Goal: Task Accomplishment & Management: Use online tool/utility

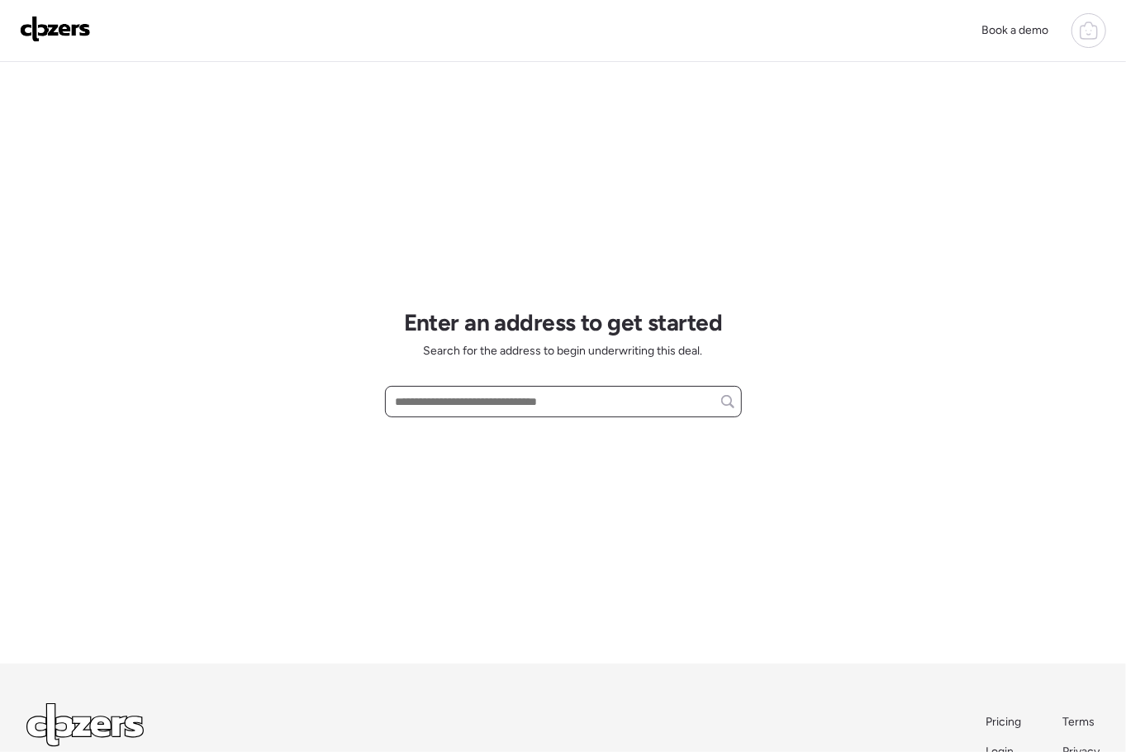
click at [569, 397] on input "text" at bounding box center [564, 401] width 342 height 23
paste input "**********"
drag, startPoint x: 727, startPoint y: 400, endPoint x: 361, endPoint y: 421, distance: 366.7
click at [361, 421] on div "**********" at bounding box center [563, 433] width 1126 height 867
drag, startPoint x: 723, startPoint y: 402, endPoint x: 386, endPoint y: 399, distance: 337.2
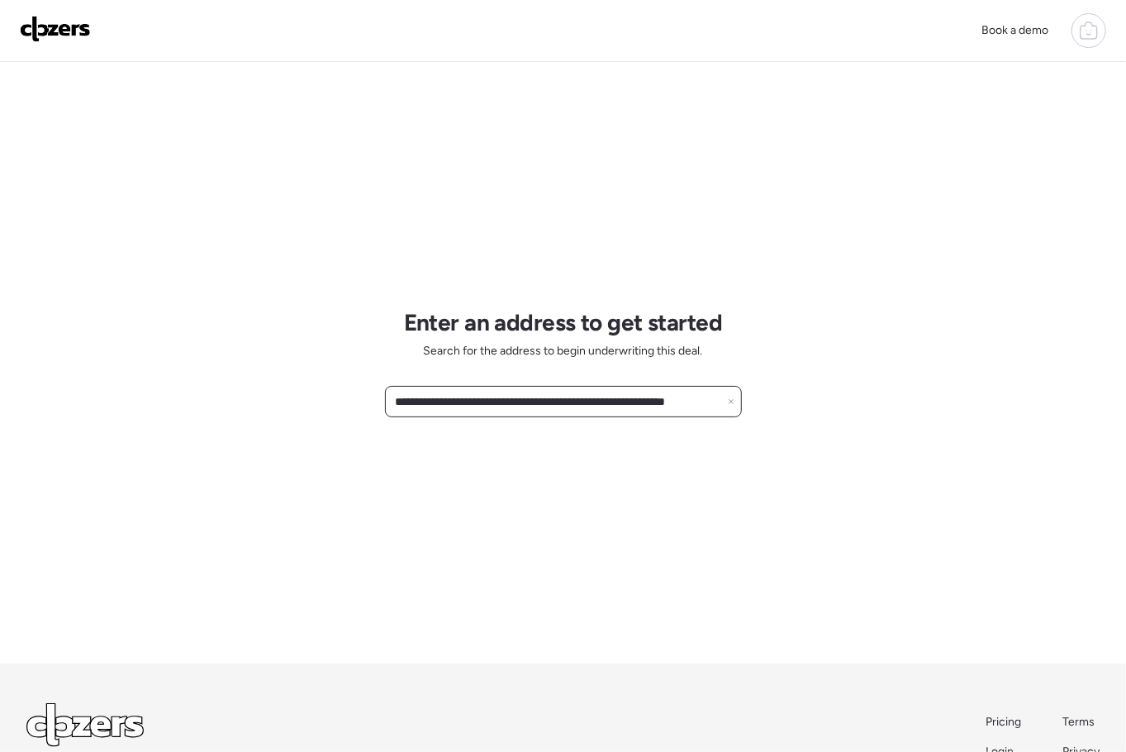
click at [386, 399] on div "**********" at bounding box center [563, 401] width 357 height 31
type input "*********"
drag, startPoint x: 466, startPoint y: 390, endPoint x: 347, endPoint y: 393, distance: 119.1
click at [347, 393] on div "Book a demo Enter an address to get started Search for the address to begin und…" at bounding box center [563, 433] width 1126 height 867
click at [597, 398] on input "text" at bounding box center [563, 401] width 343 height 23
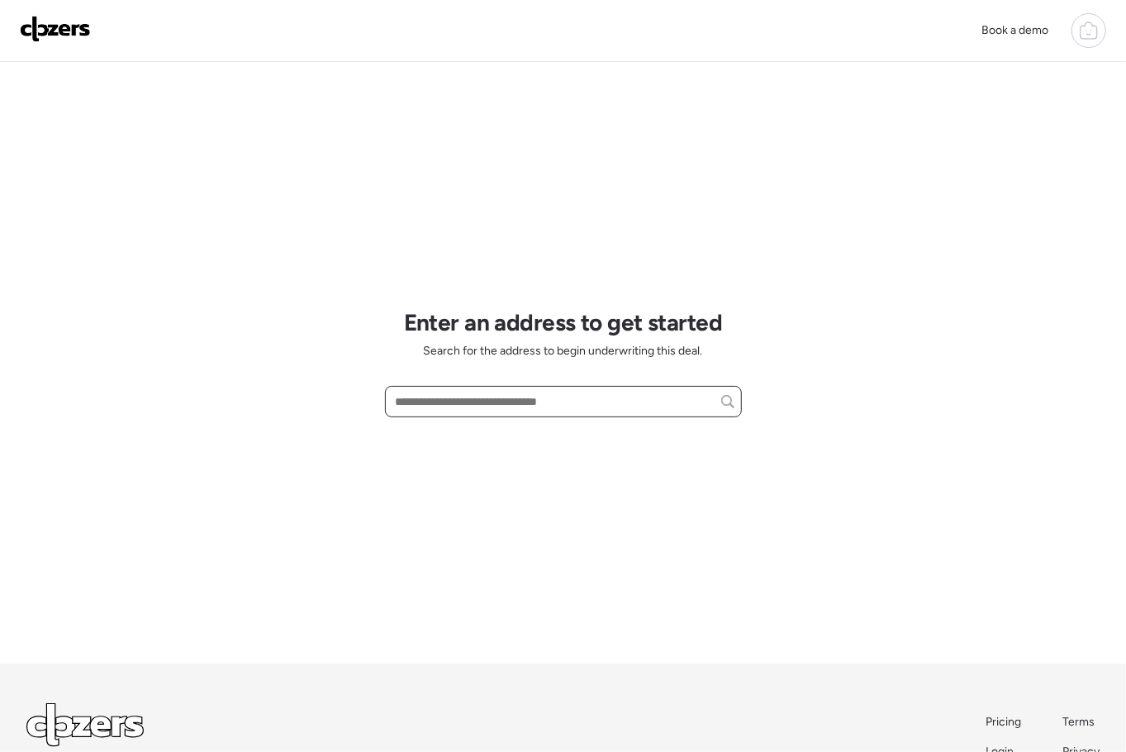
paste input "**********"
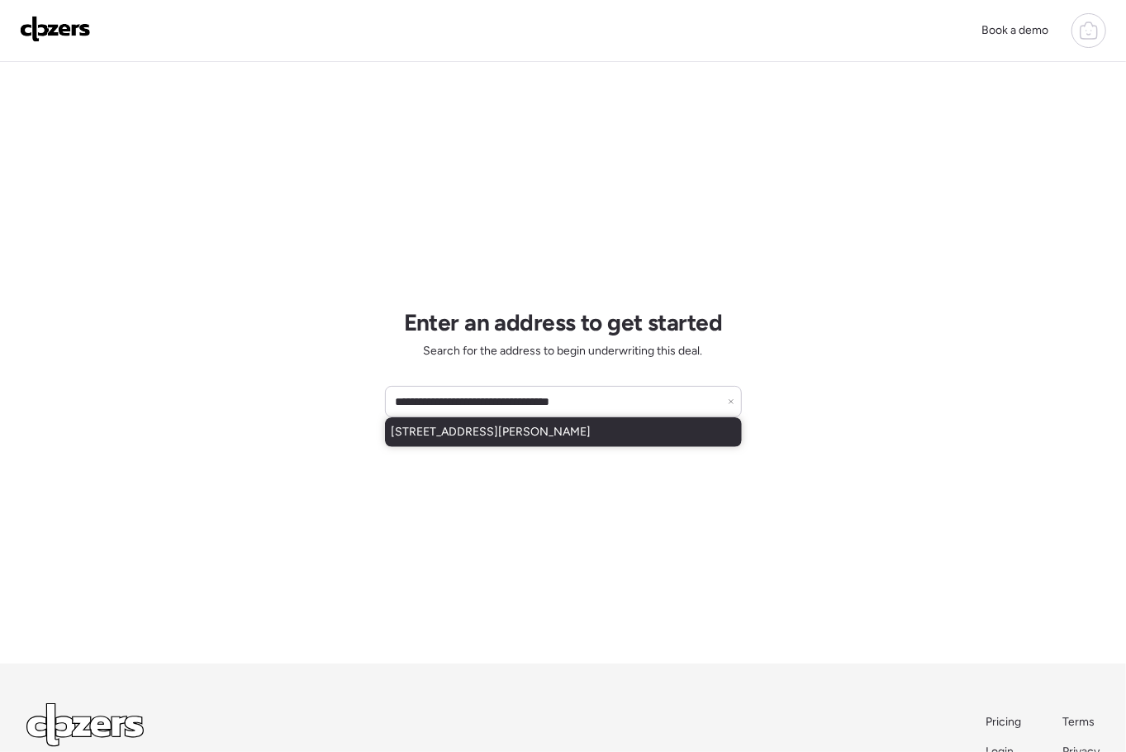
click at [550, 436] on span "1904 E Redfield Rd, Gilbert, AZ, 85234" at bounding box center [492, 432] width 200 height 17
type input "**********"
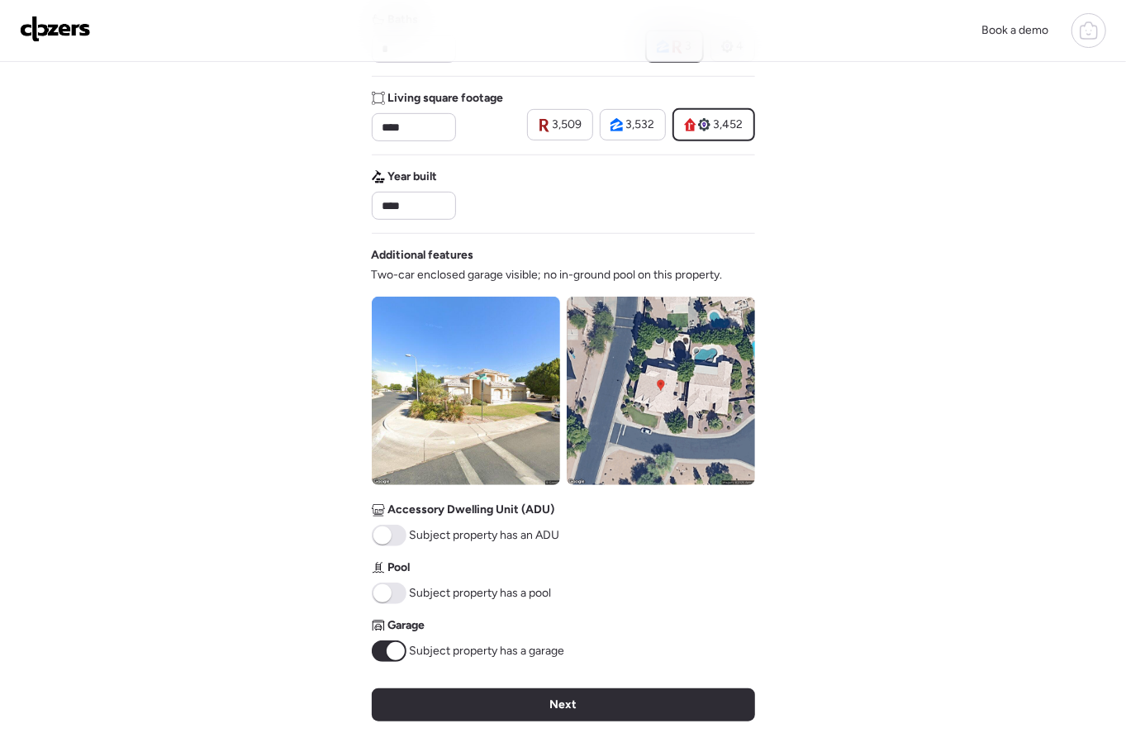
click at [558, 697] on span "Next" at bounding box center [563, 705] width 27 height 17
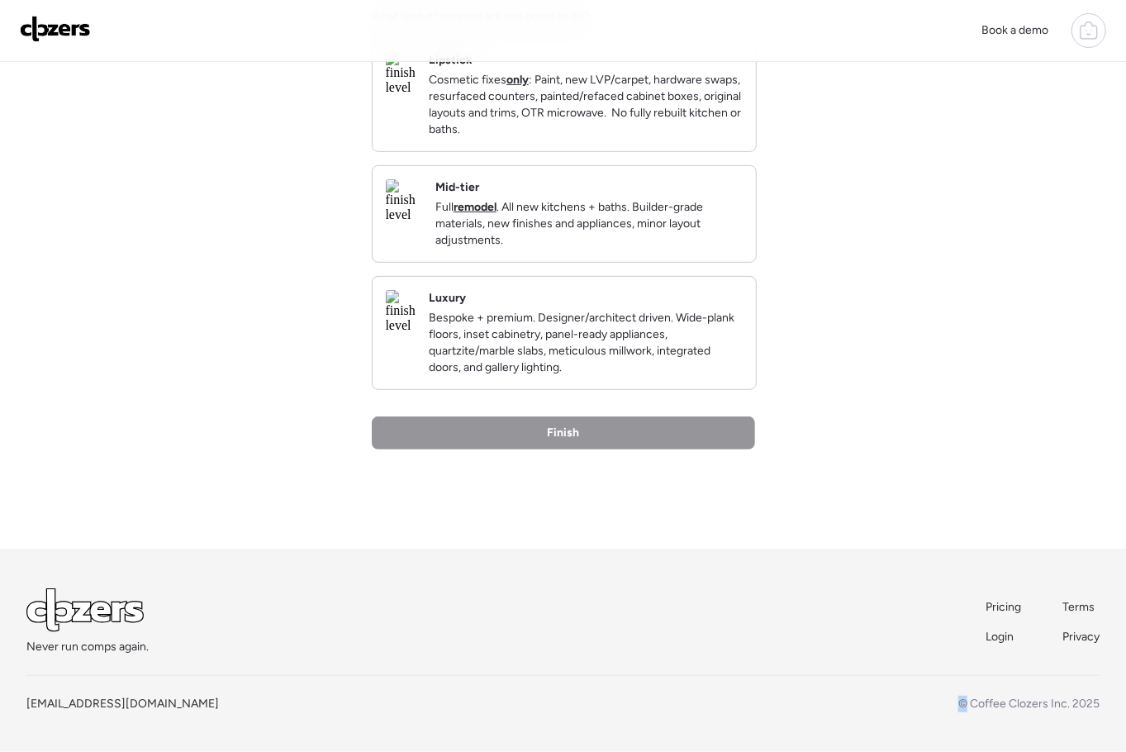
click at [557, 697] on div "info@clozers.co © Coffee Clozers Inc. 2025" at bounding box center [563, 704] width 1074 height 17
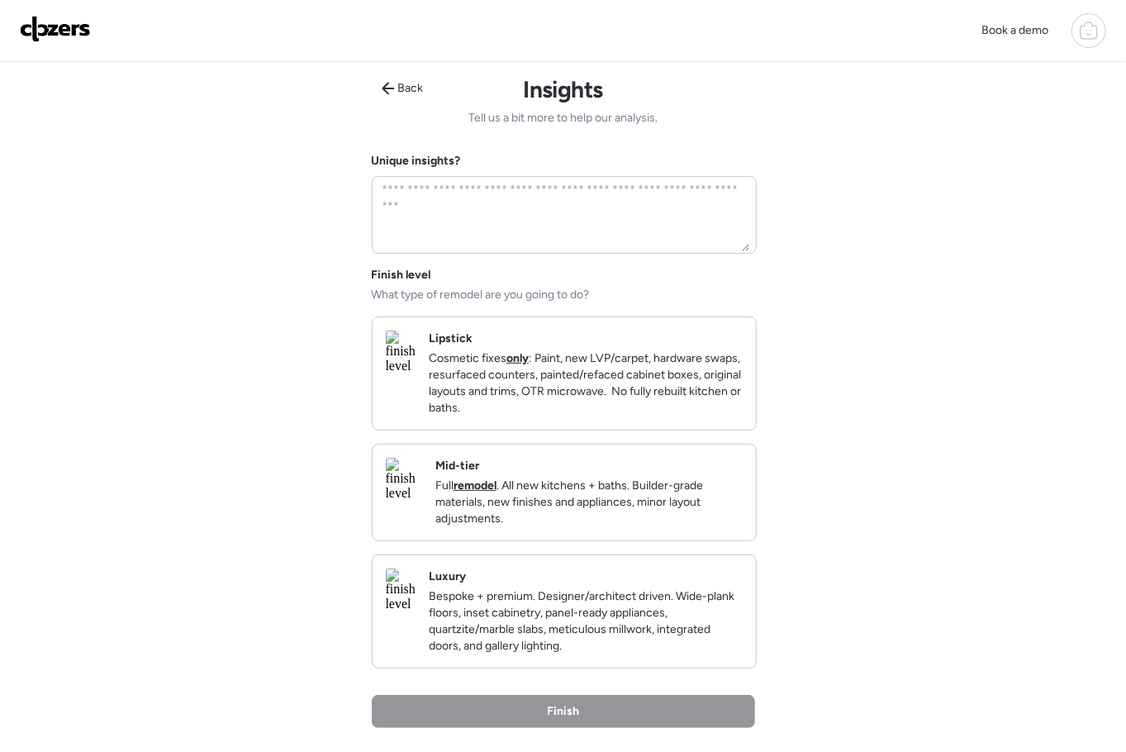
click at [536, 375] on p "Cosmetic fixes only : Paint, new LVP/carpet, hardware swaps, resurfaced counter…" at bounding box center [586, 383] width 314 height 66
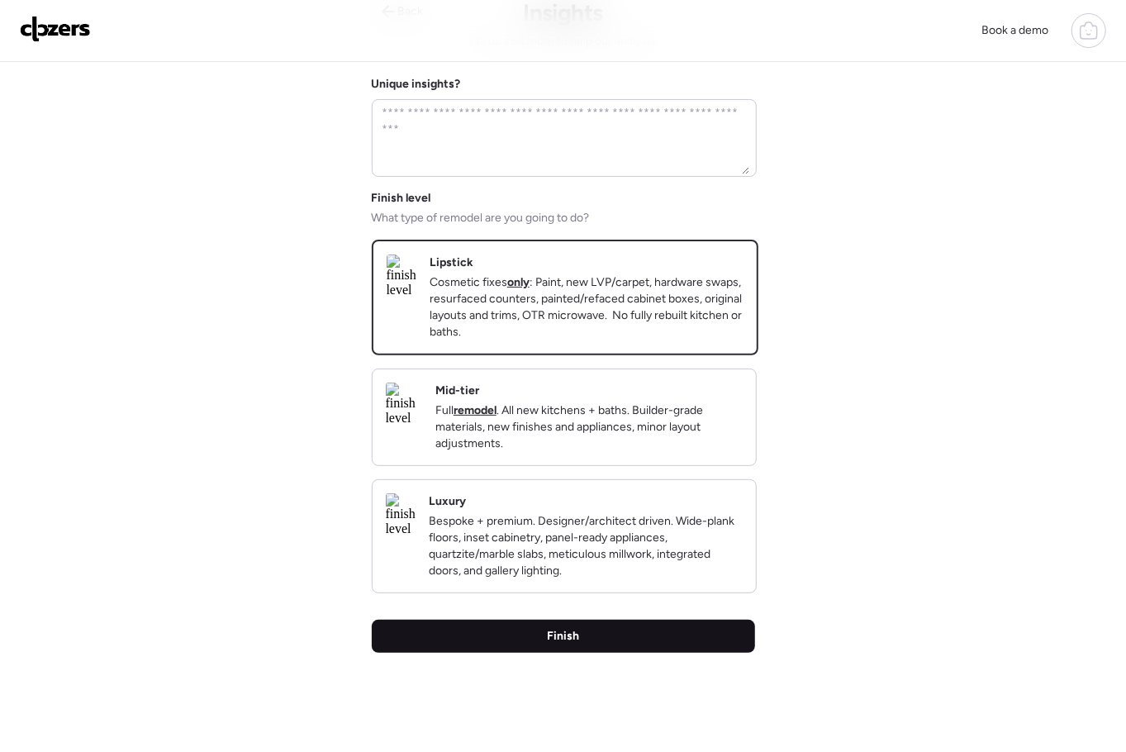
click at [540, 653] on div "Finish" at bounding box center [563, 636] width 383 height 33
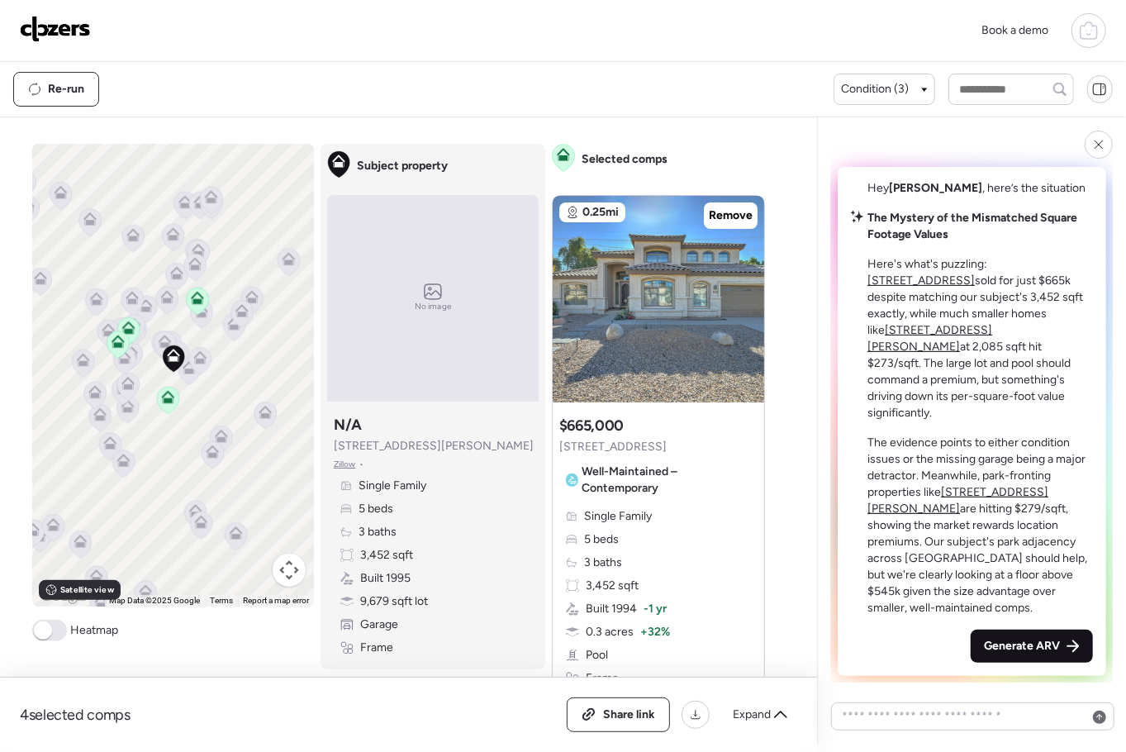
click at [987, 646] on span "Generate ARV" at bounding box center [1022, 646] width 76 height 17
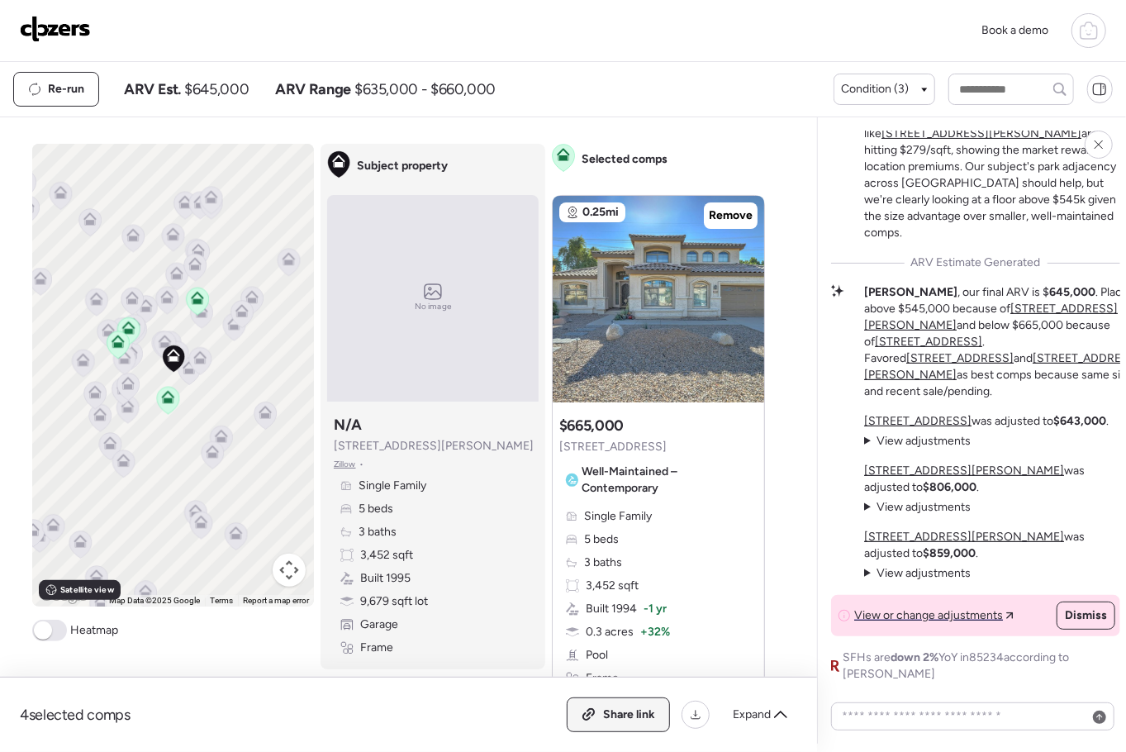
click at [611, 712] on span "Share link" at bounding box center [629, 715] width 52 height 17
click at [84, 29] on img at bounding box center [55, 29] width 71 height 26
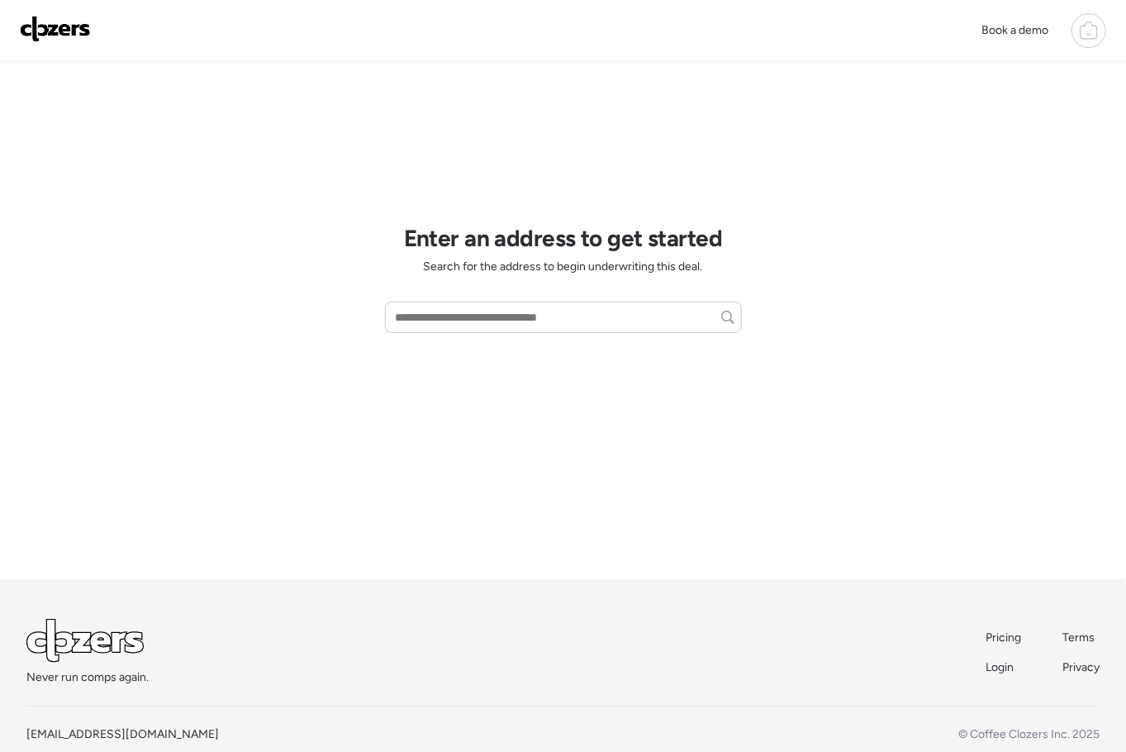
scroll to position [85, 0]
click at [437, 317] on input "text" at bounding box center [564, 316] width 342 height 23
paste input "**********"
drag, startPoint x: 487, startPoint y: 354, endPoint x: 463, endPoint y: 367, distance: 27.4
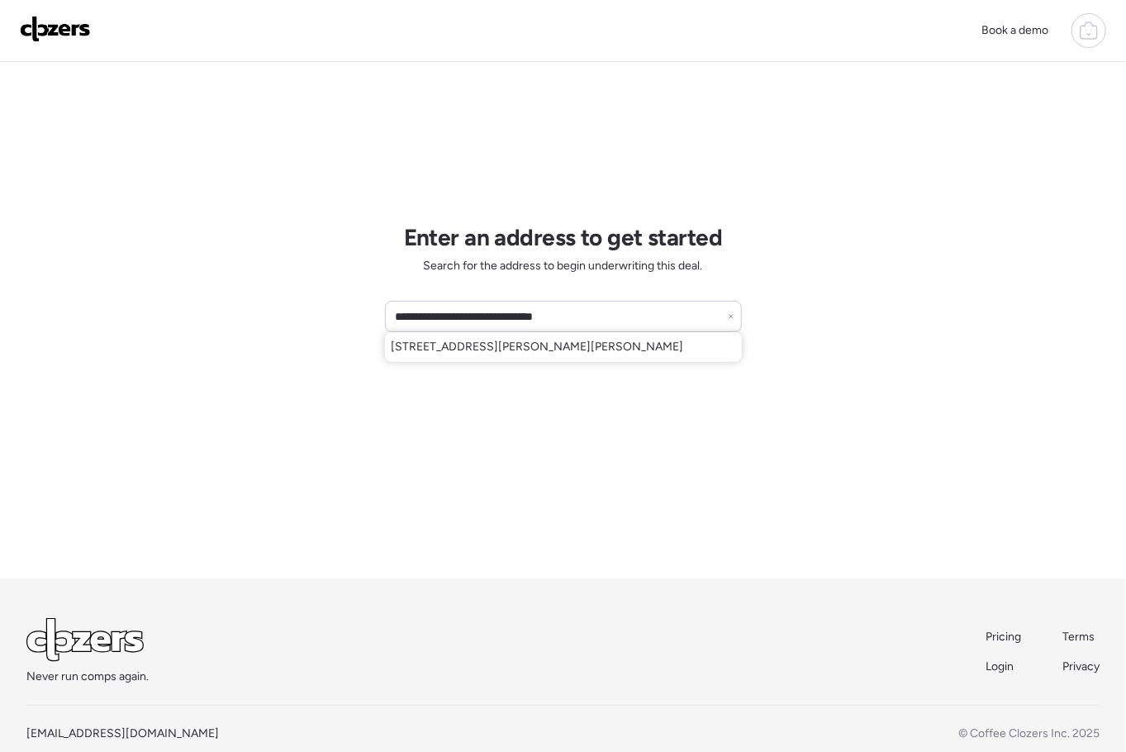
click at [486, 354] on span "3234 S Allred Dr, Tempe, AZ, 85282" at bounding box center [538, 347] width 293 height 17
type input "**********"
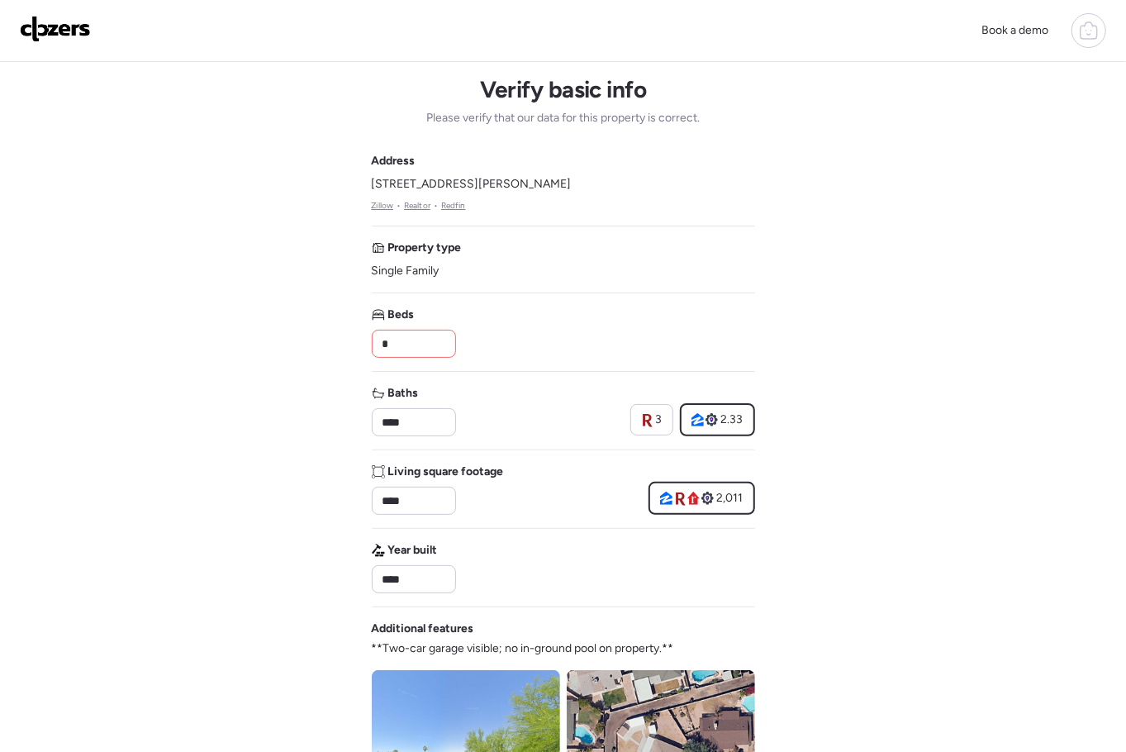
drag, startPoint x: 400, startPoint y: 342, endPoint x: 327, endPoint y: 340, distance: 72.7
click at [339, 341] on div "Book a demo Verify basic info Please verify that our data for this property is …" at bounding box center [563, 699] width 1126 height 1398
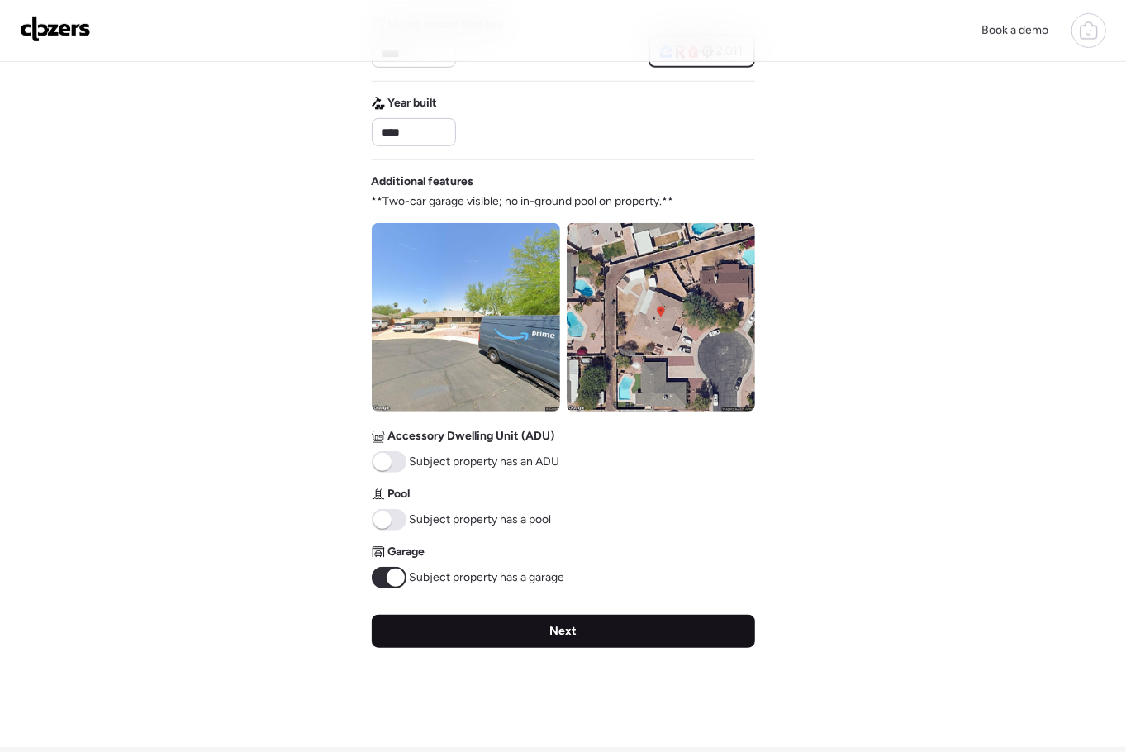
type input "*"
click at [522, 615] on div "Next" at bounding box center [563, 631] width 383 height 33
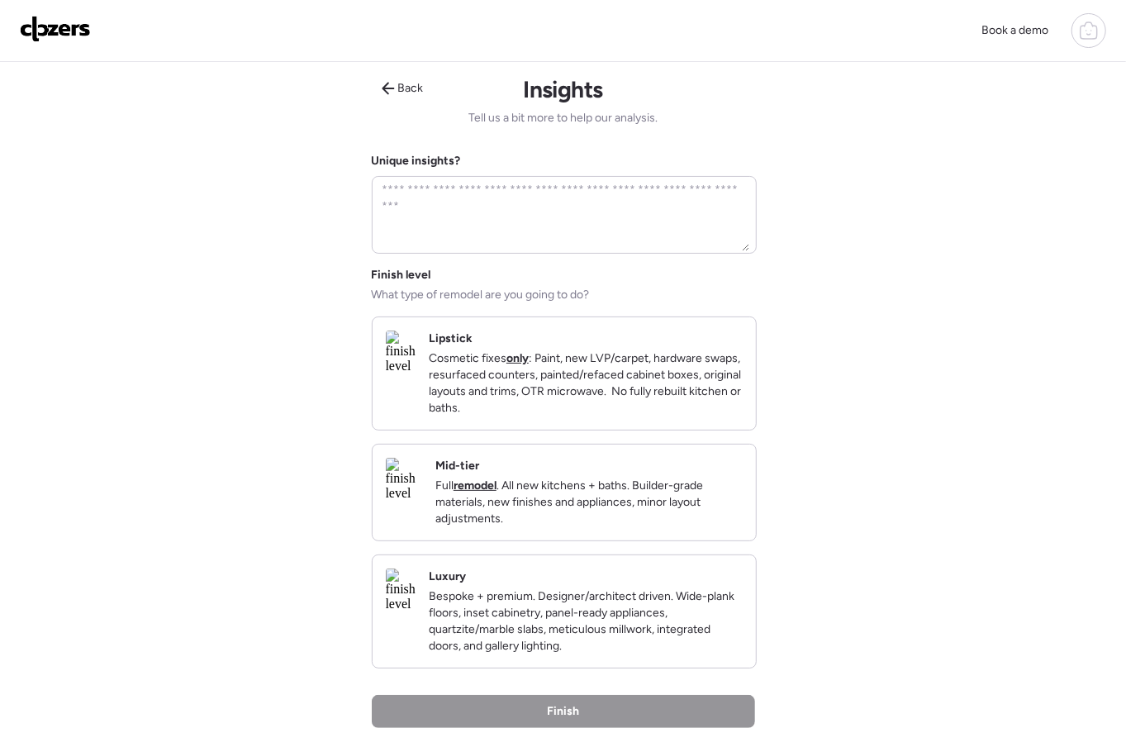
click at [571, 387] on p "Cosmetic fixes only : Paint, new LVP/carpet, hardware swaps, resurfaced counter…" at bounding box center [586, 383] width 314 height 66
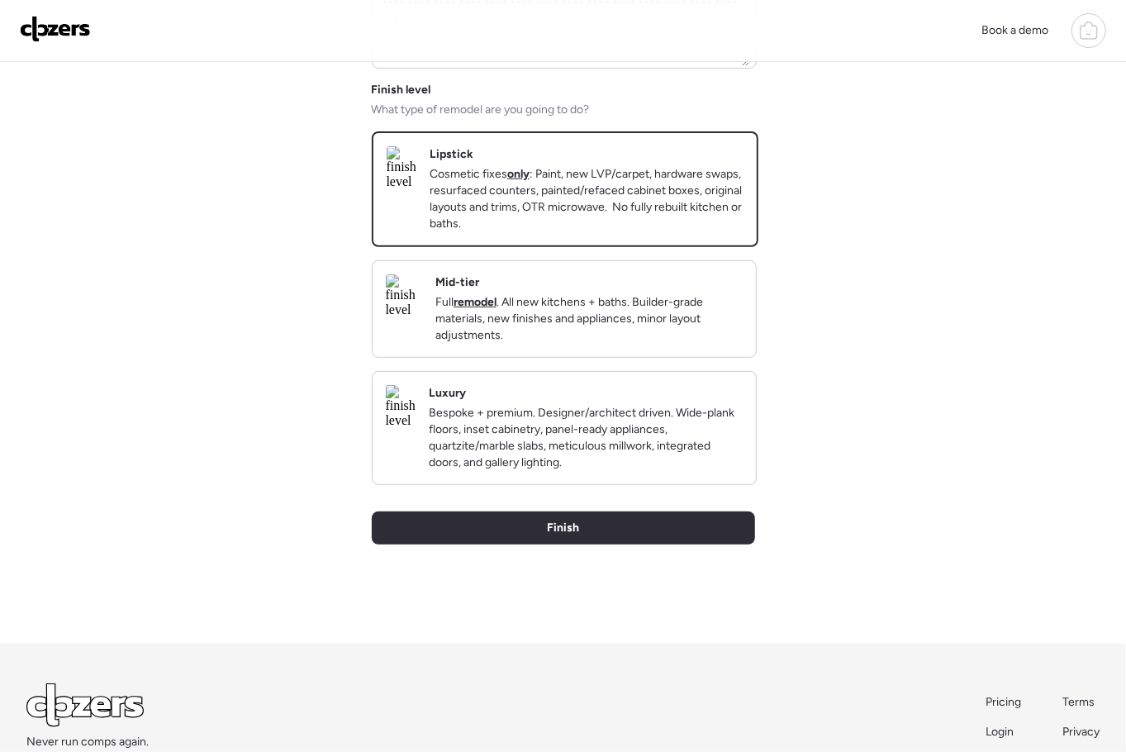
click at [579, 545] on div "Finish" at bounding box center [563, 528] width 383 height 33
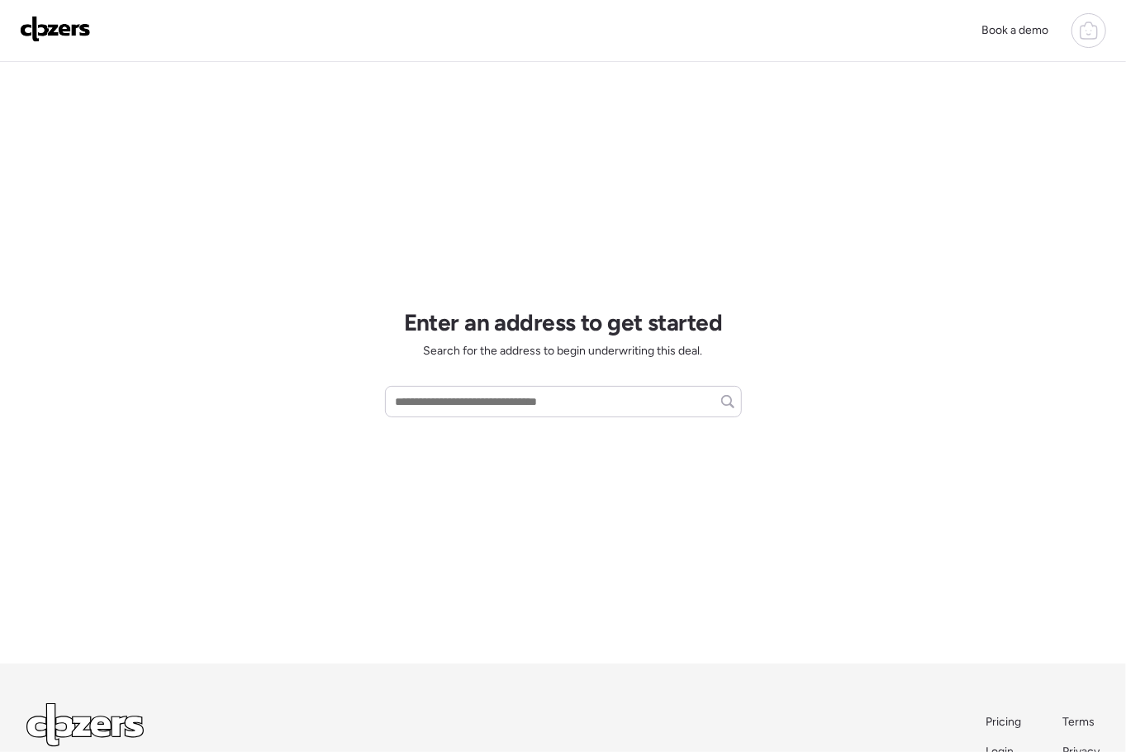
click at [1098, 30] on icon at bounding box center [1089, 31] width 20 height 20
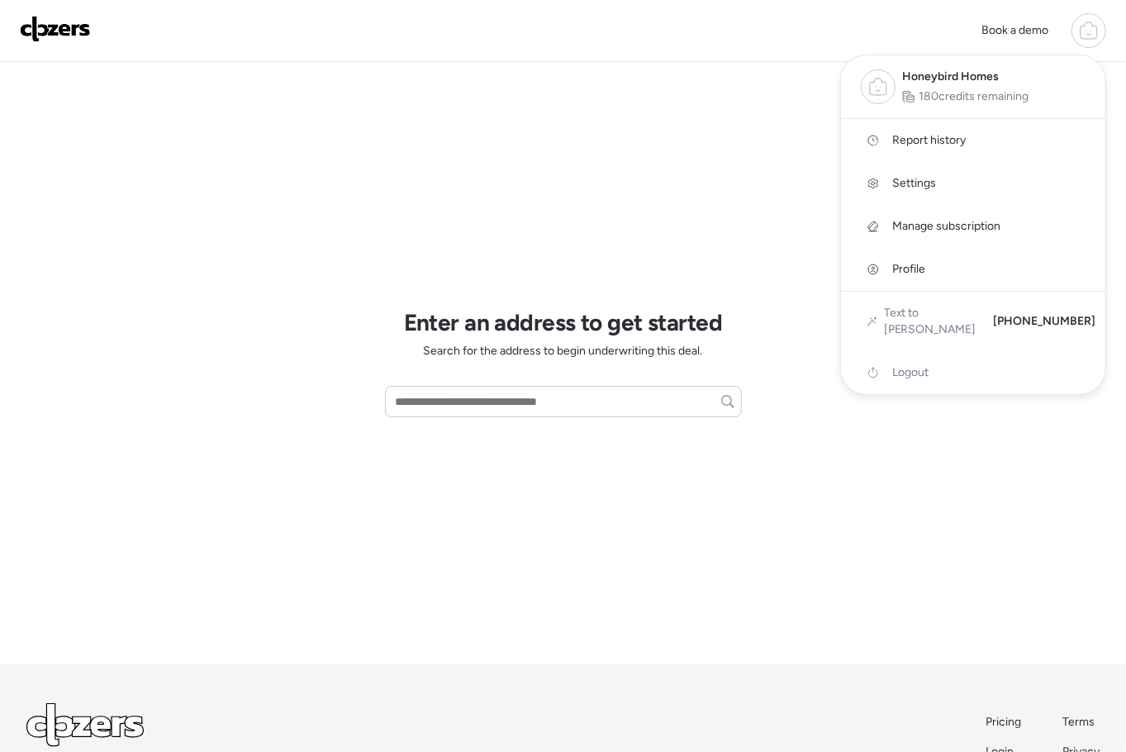
click at [946, 142] on span "Report history" at bounding box center [930, 140] width 74 height 17
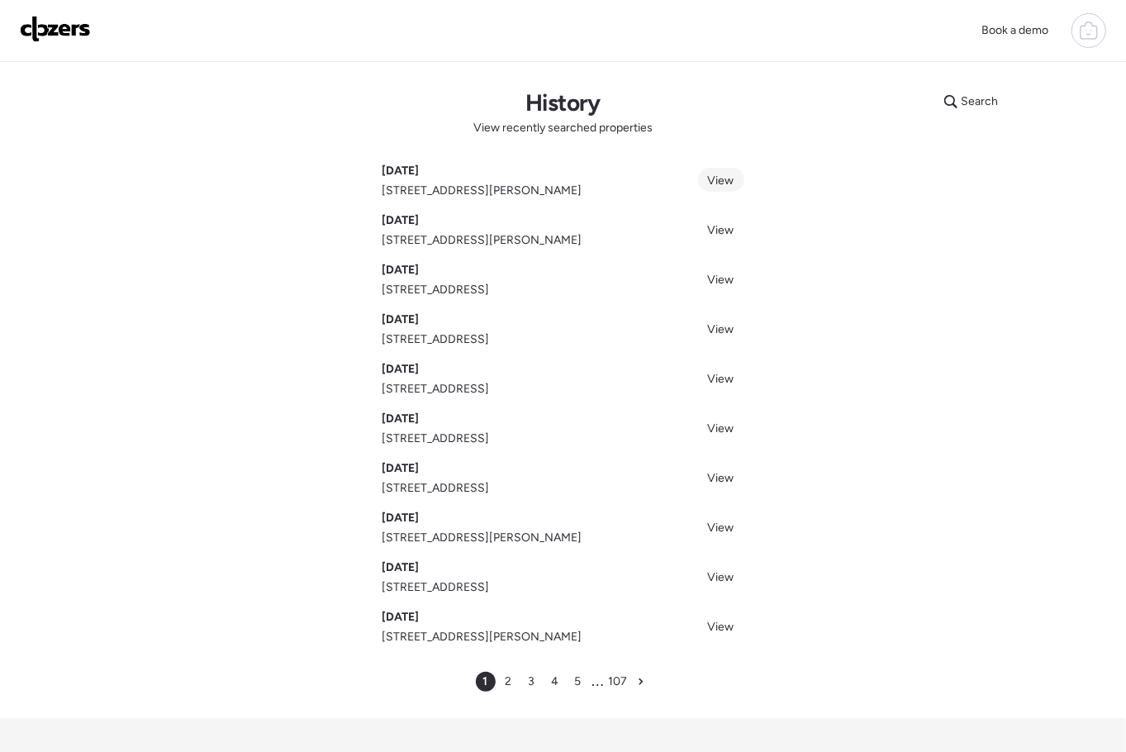
click at [719, 179] on span "View" at bounding box center [721, 181] width 26 height 14
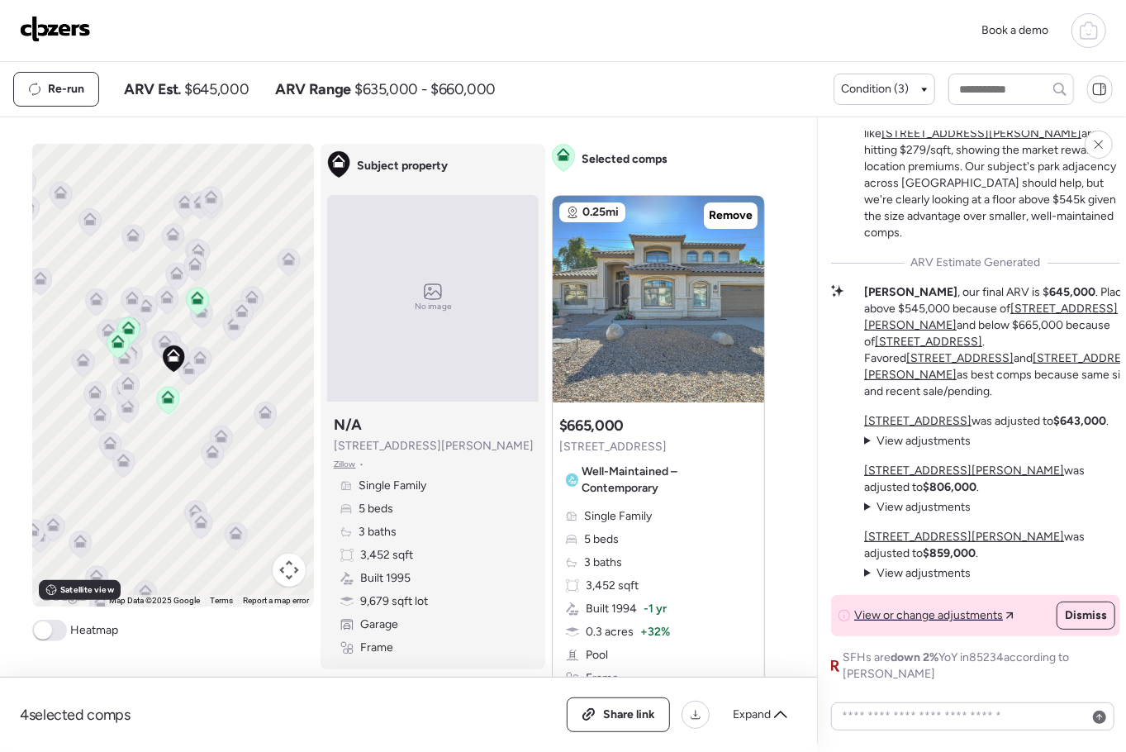
click at [79, 27] on img at bounding box center [55, 29] width 71 height 26
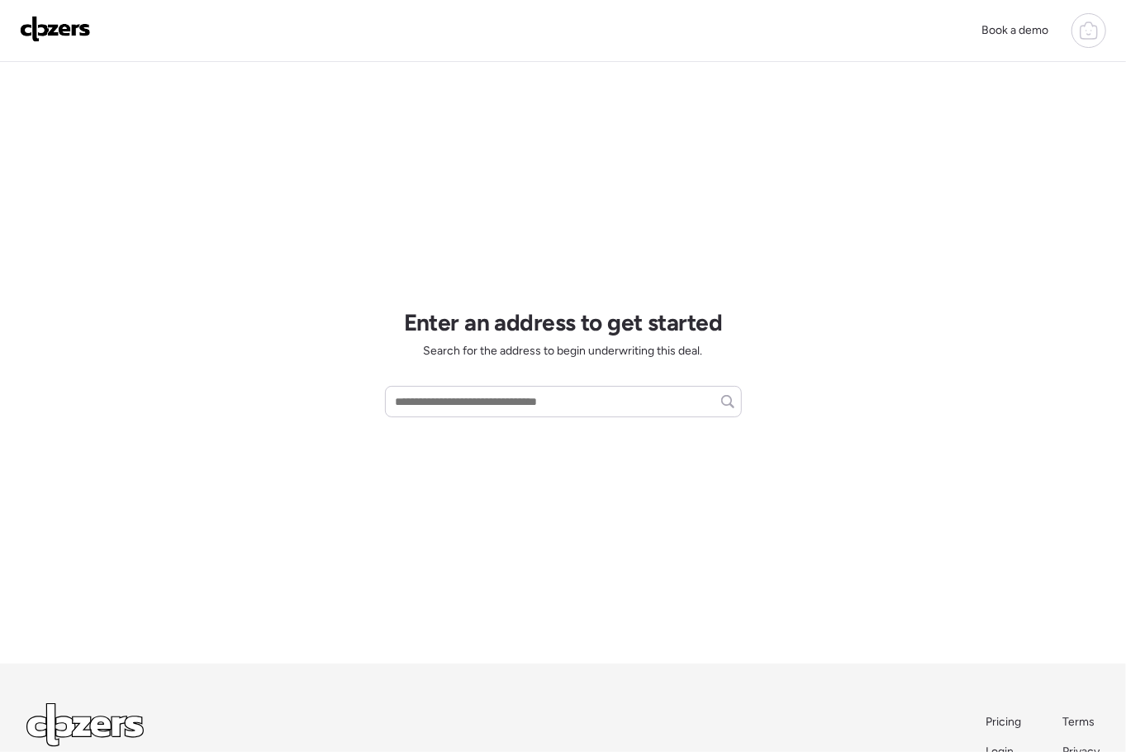
click at [1085, 30] on icon at bounding box center [1089, 31] width 20 height 20
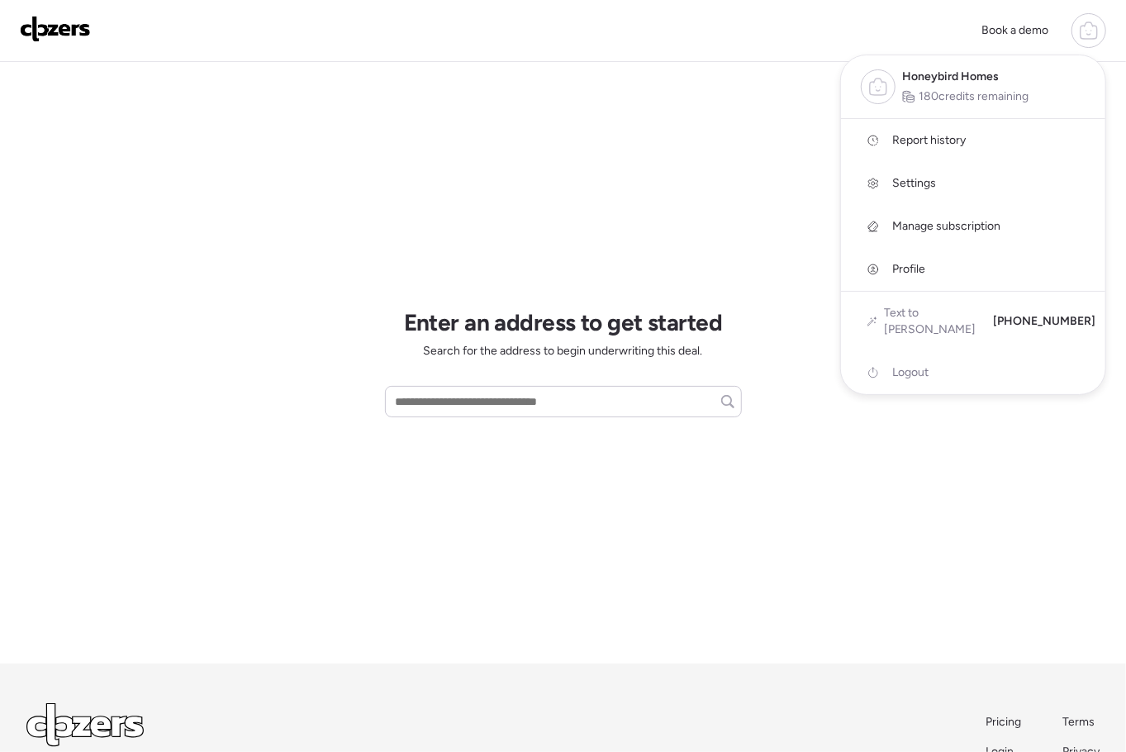
click at [917, 136] on span "Report history" at bounding box center [930, 140] width 74 height 17
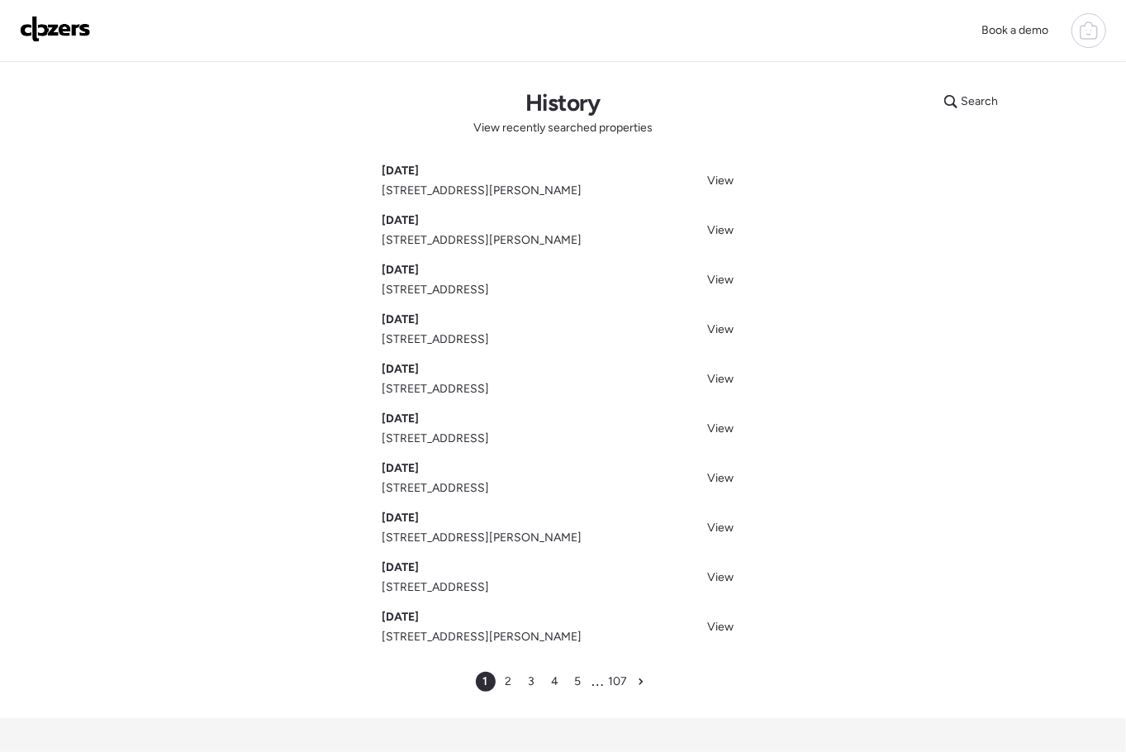
click at [420, 170] on span "Oct 14, 2025" at bounding box center [401, 171] width 37 height 17
click at [731, 181] on span "View" at bounding box center [721, 181] width 26 height 14
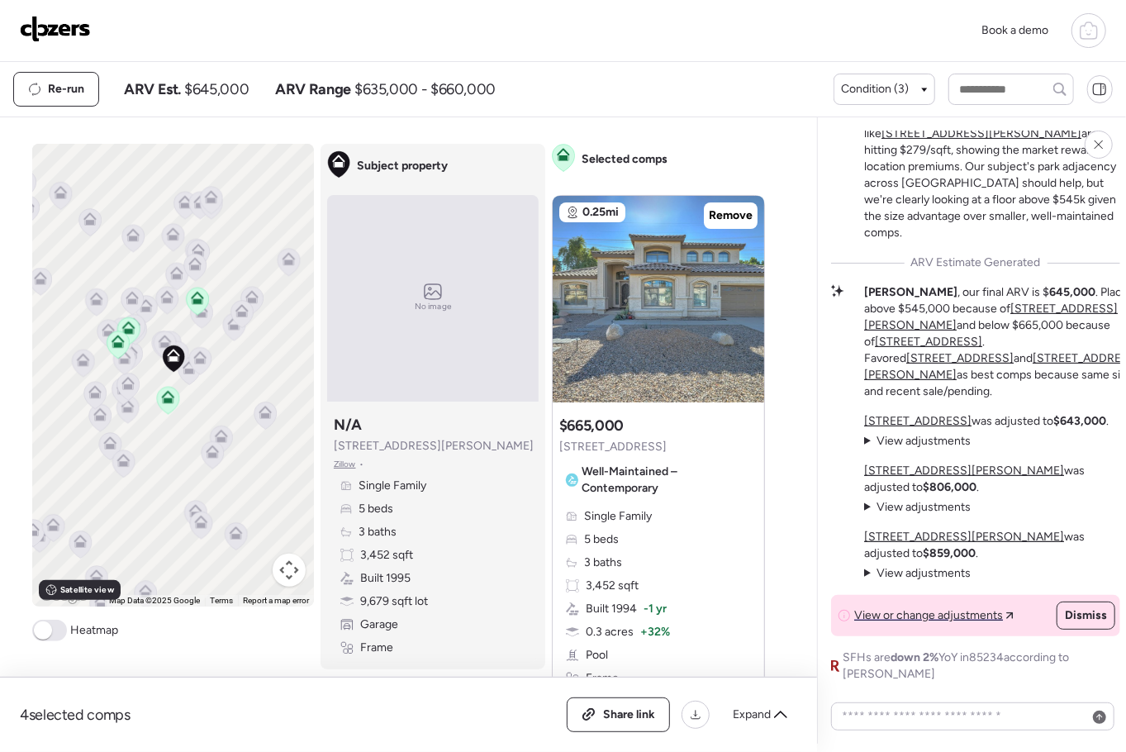
click at [165, 338] on icon at bounding box center [164, 341] width 13 height 13
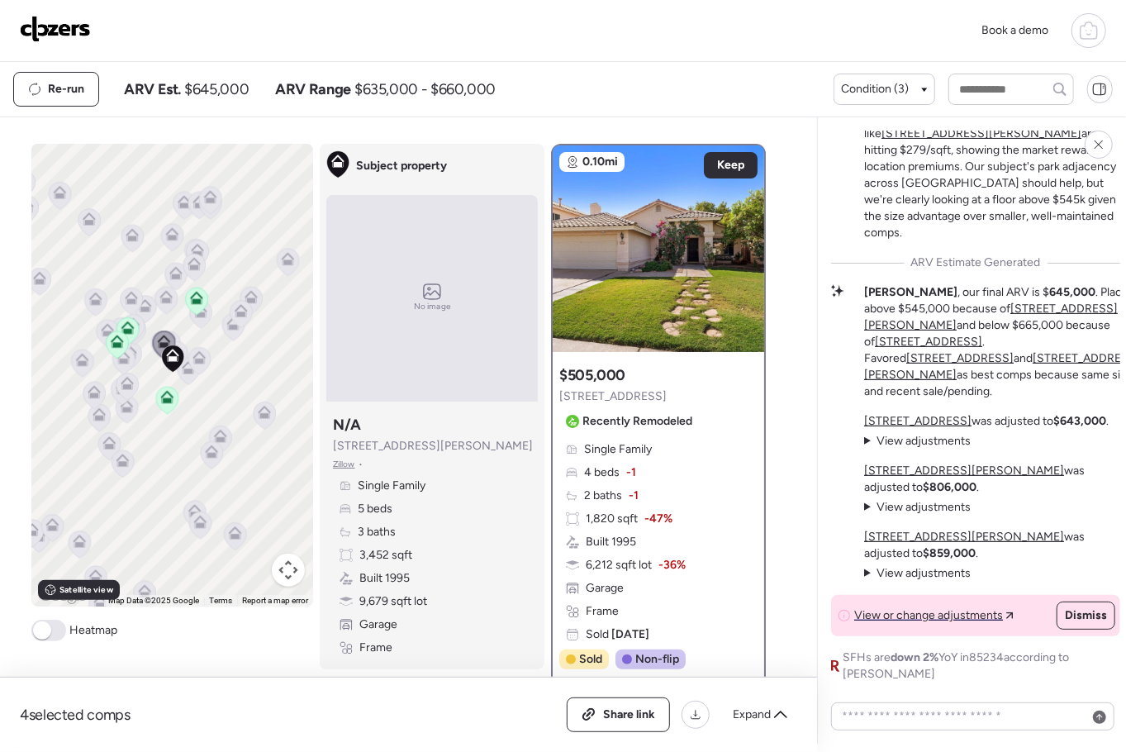
click at [143, 331] on icon at bounding box center [132, 328] width 23 height 28
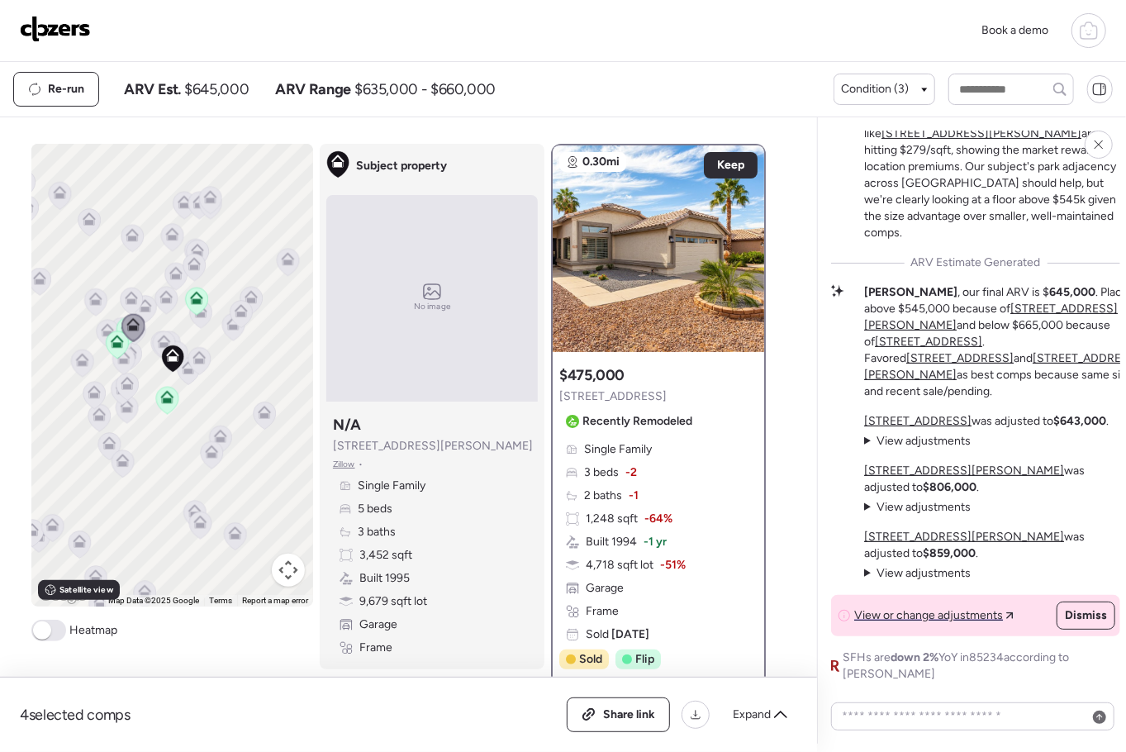
click at [134, 351] on icon at bounding box center [123, 361] width 23 height 28
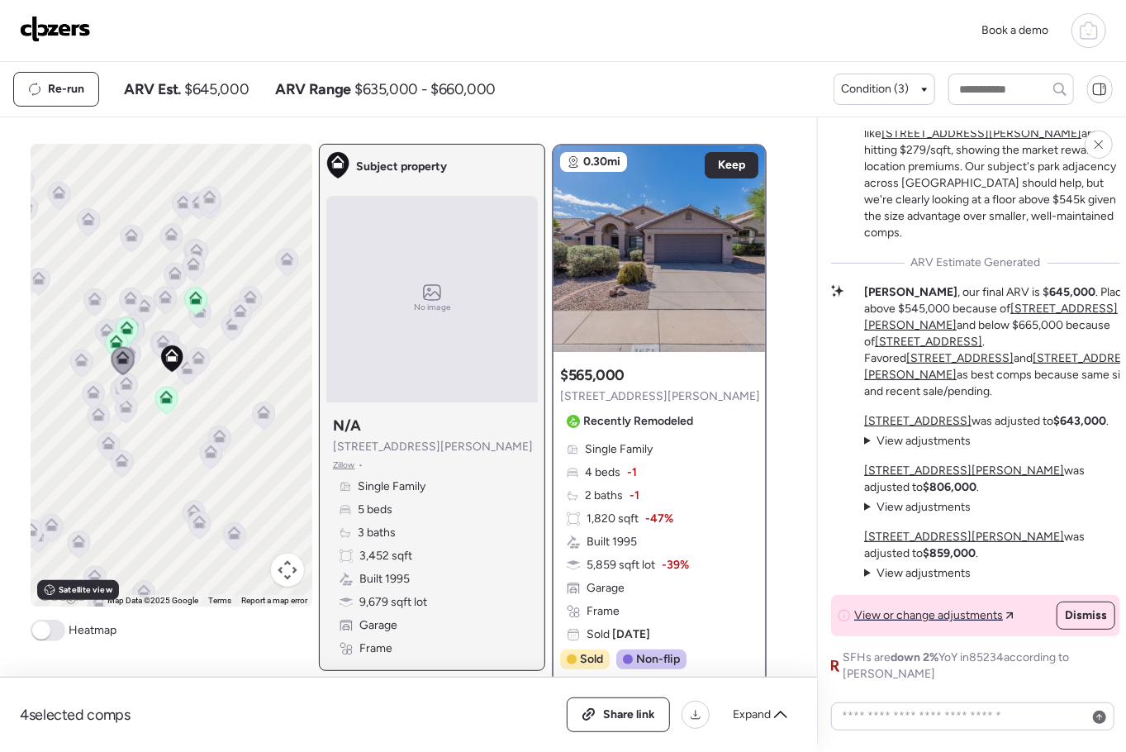
click at [183, 368] on div "To activate drag with keyboard, press Alt + Enter. Once in keyboard drag state,…" at bounding box center [172, 375] width 282 height 463
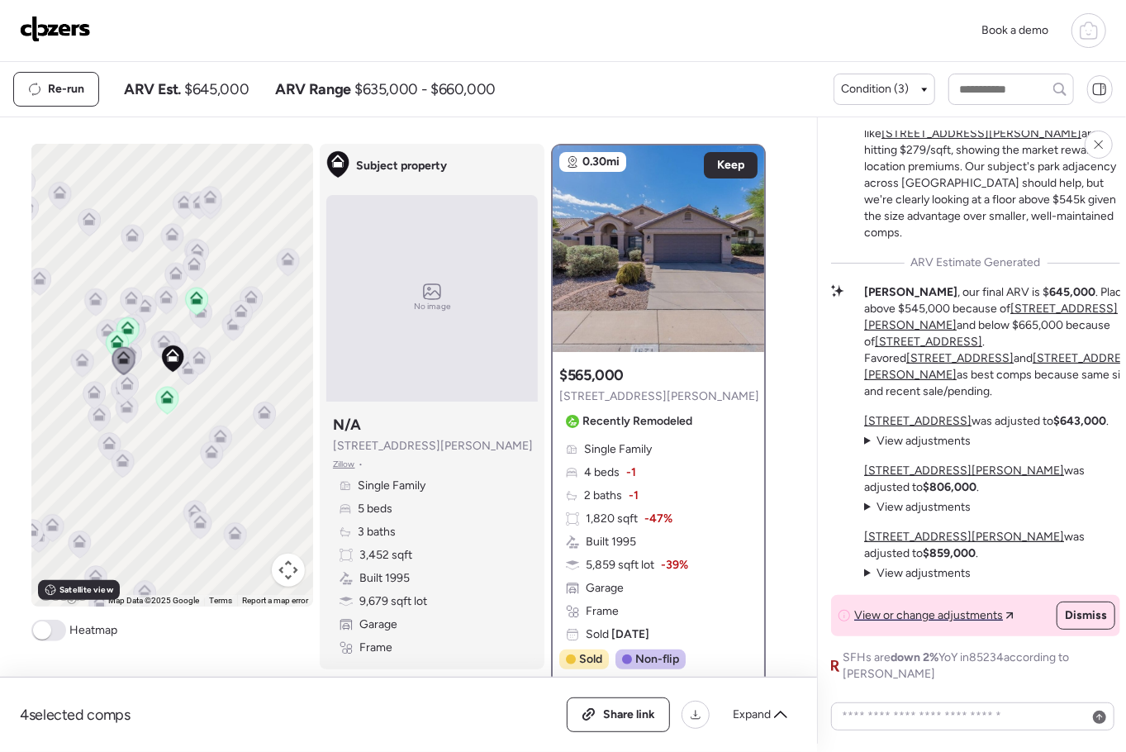
click at [185, 368] on div at bounding box center [175, 356] width 23 height 31
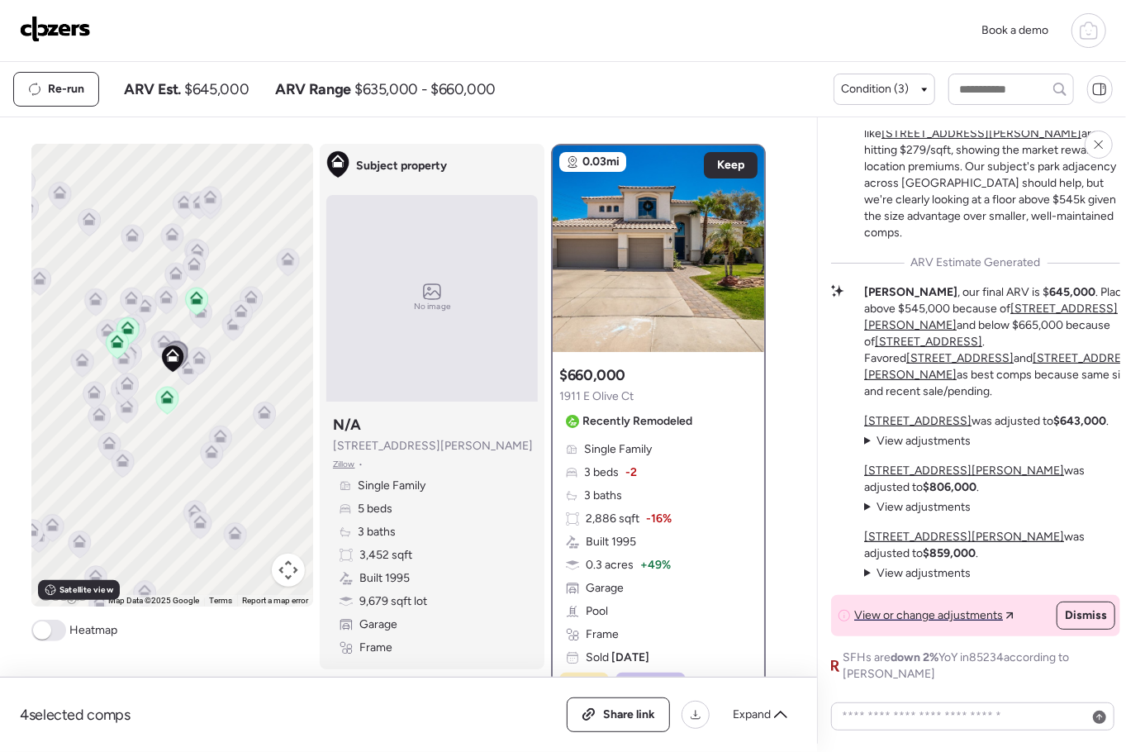
click at [188, 376] on icon at bounding box center [188, 371] width 22 height 27
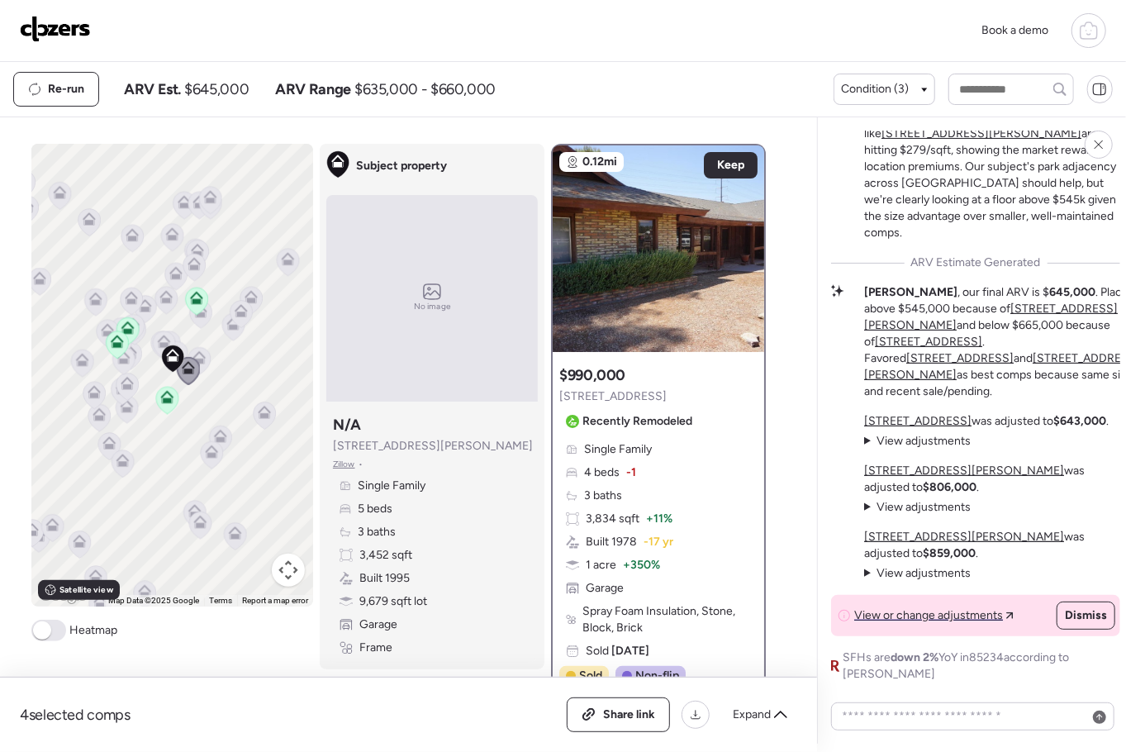
click at [166, 340] on icon at bounding box center [163, 341] width 13 height 13
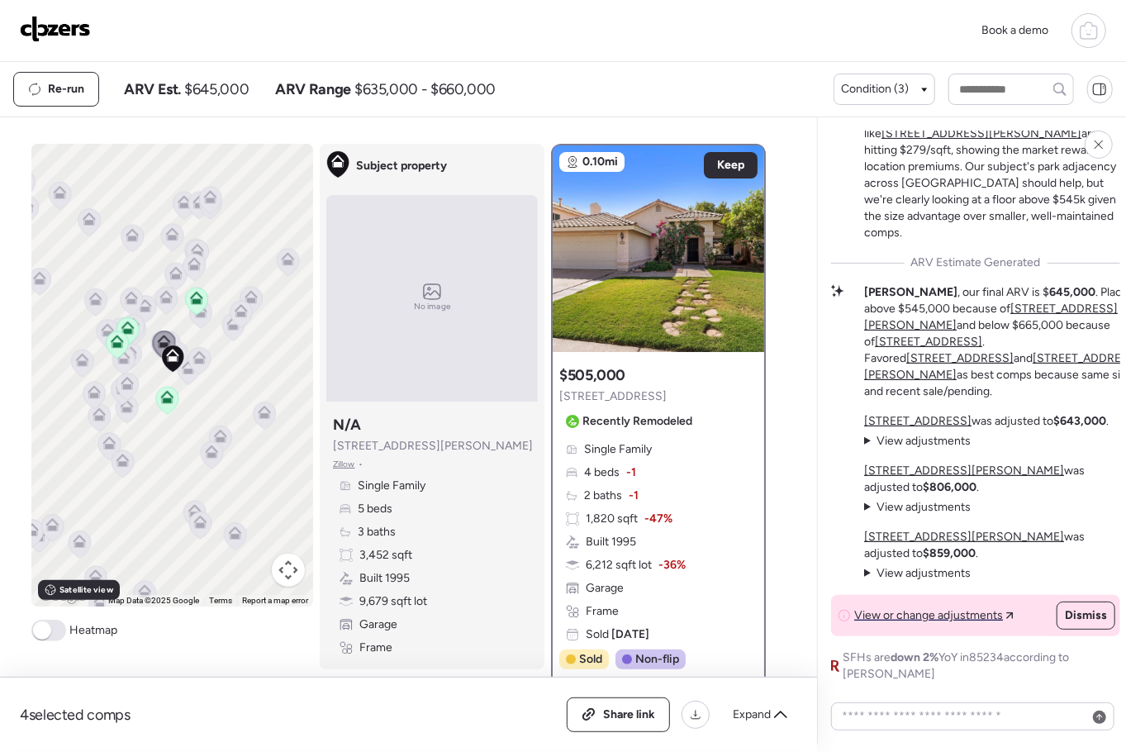
click at [40, 27] on img at bounding box center [55, 29] width 71 height 26
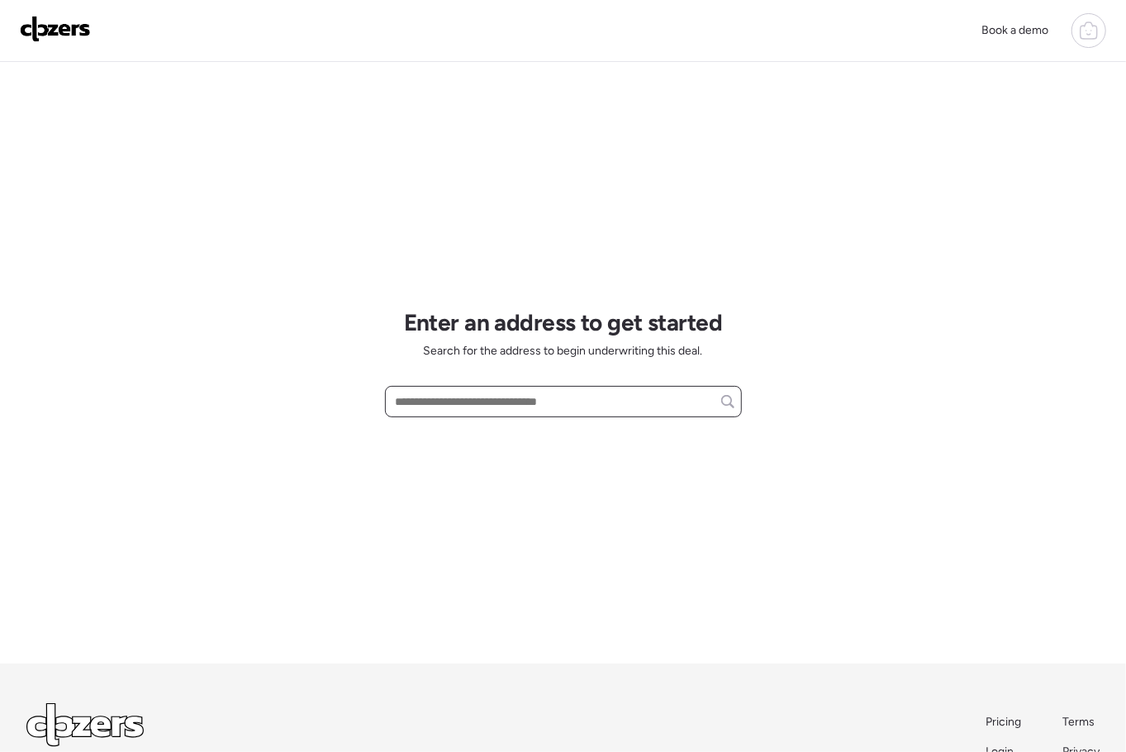
paste input "**********"
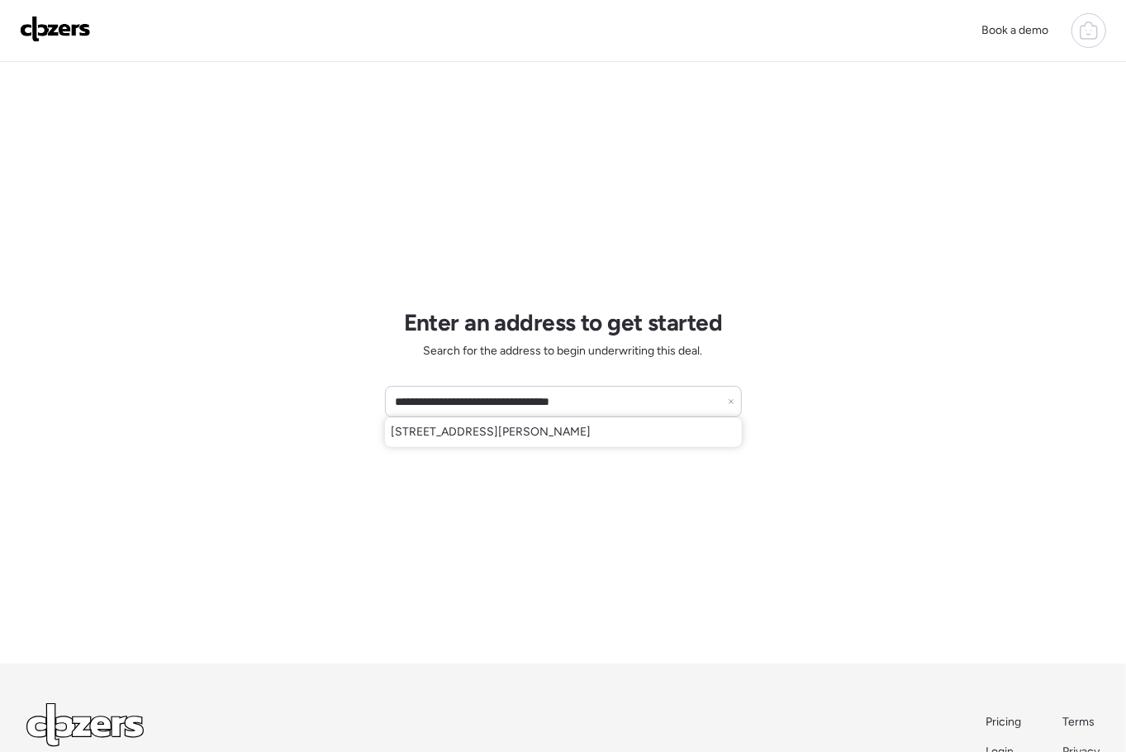
click at [526, 437] on span "[STREET_ADDRESS][PERSON_NAME]" at bounding box center [492, 432] width 200 height 17
type input "**********"
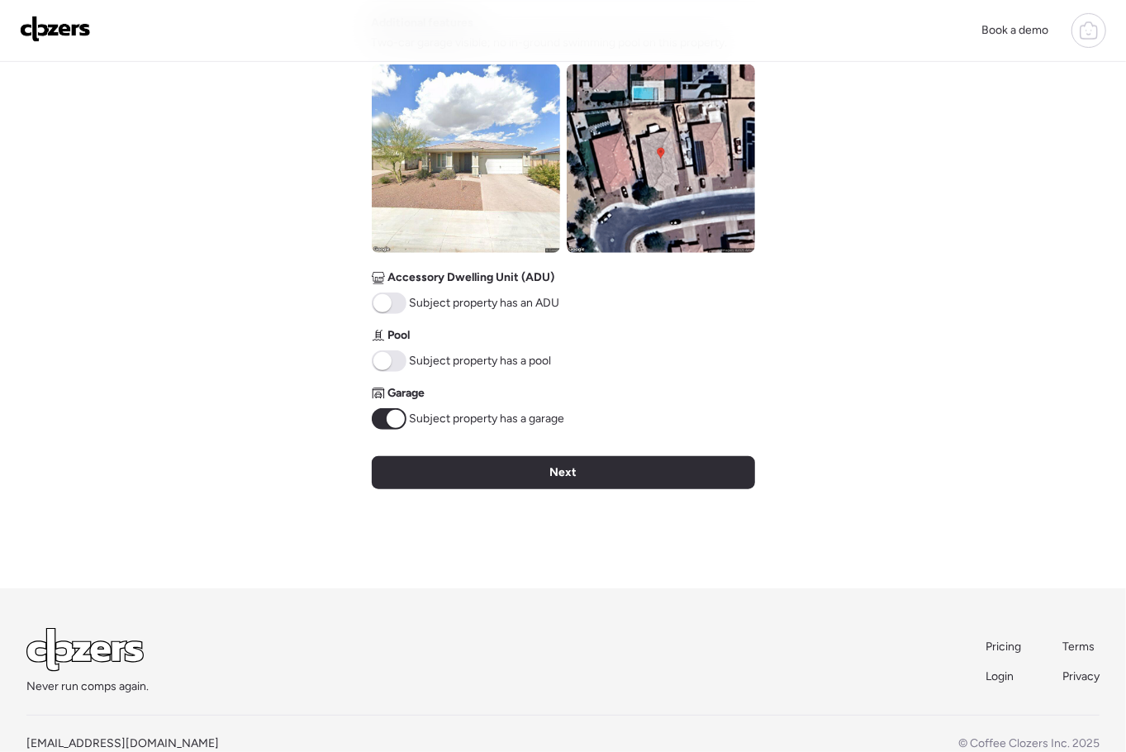
scroll to position [641, 0]
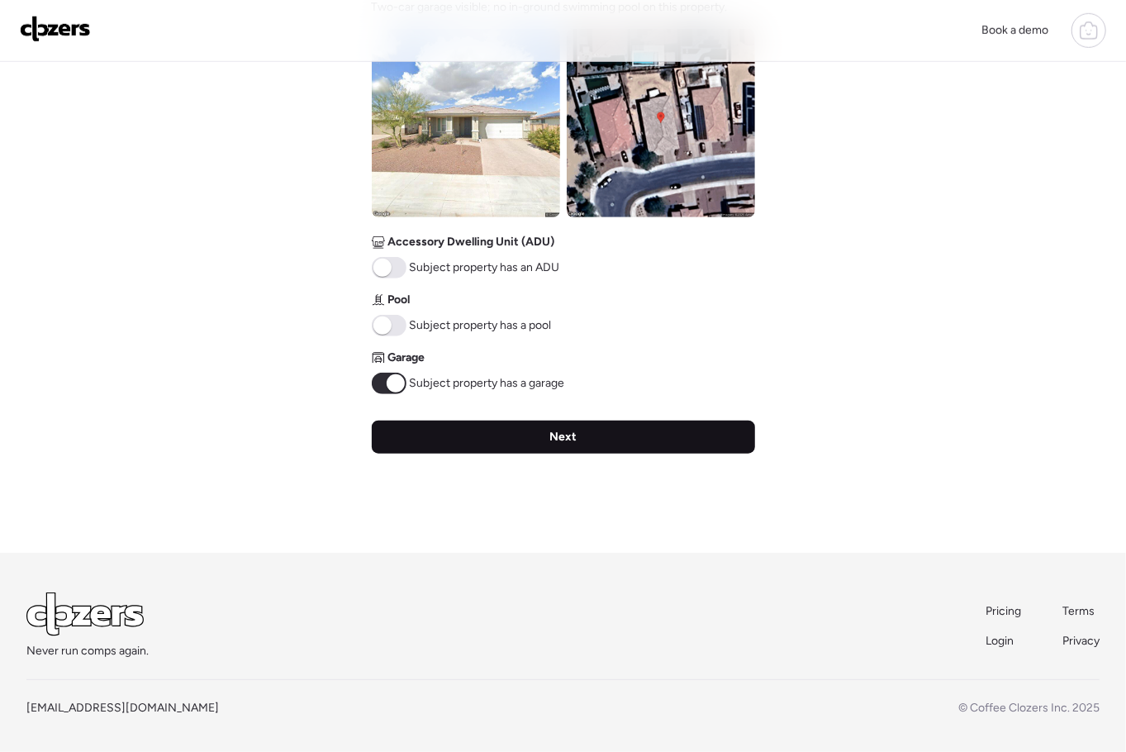
click at [645, 433] on div "Next" at bounding box center [563, 437] width 383 height 33
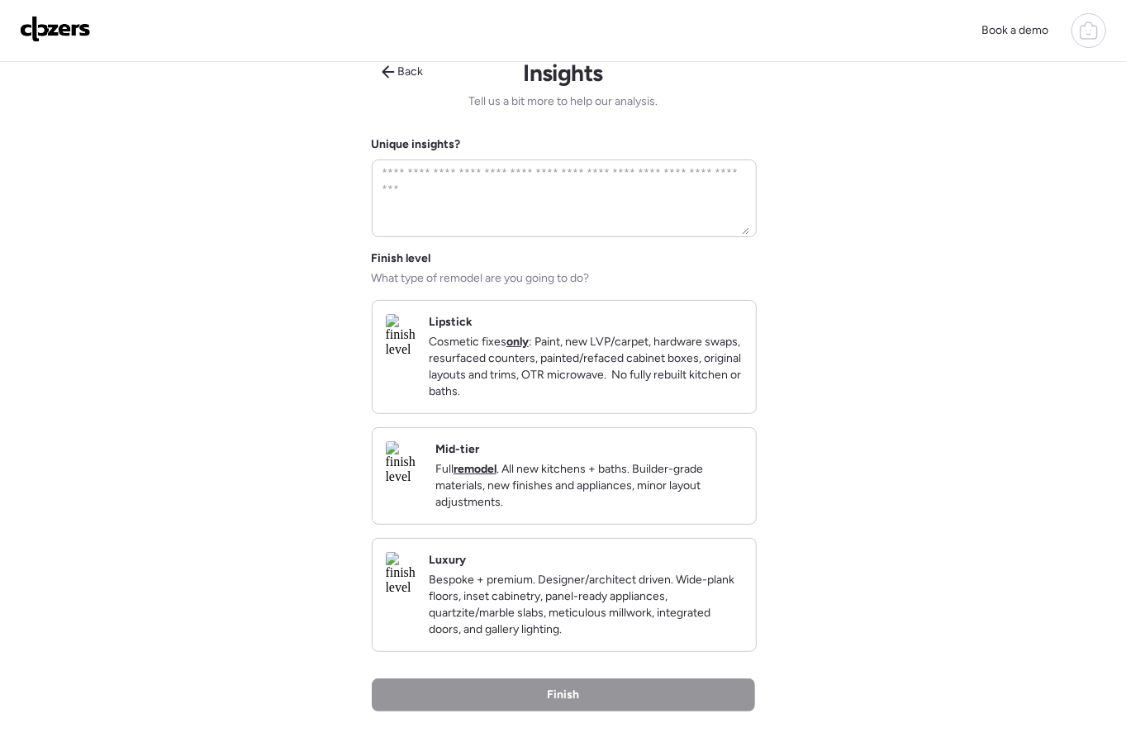
scroll to position [0, 0]
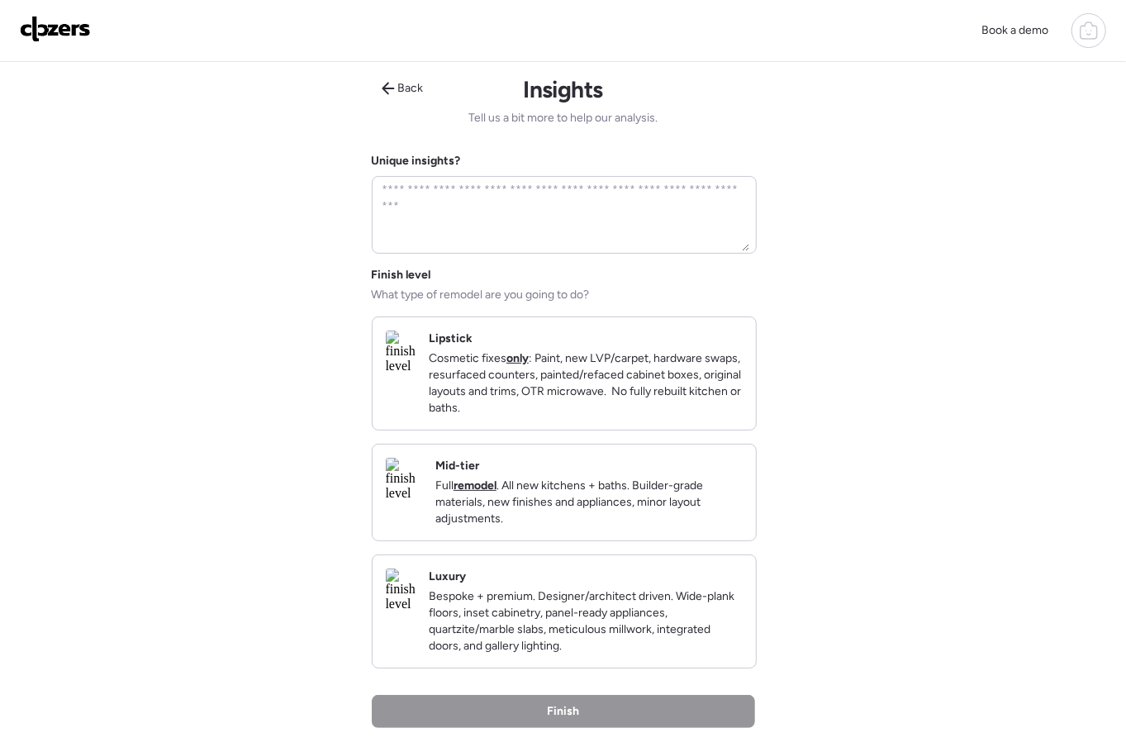
click at [583, 344] on div "Lipstick Cosmetic fixes only : Paint, new LVP/carpet, hardware swaps, resurface…" at bounding box center [586, 374] width 314 height 86
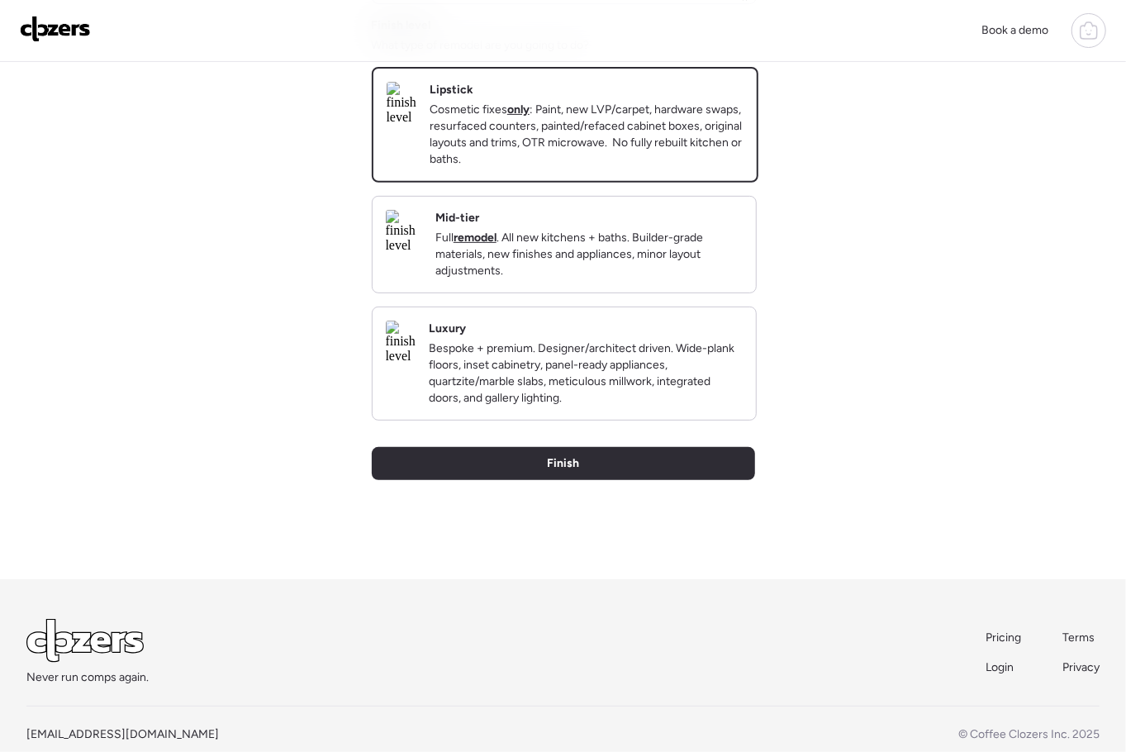
scroll to position [304, 0]
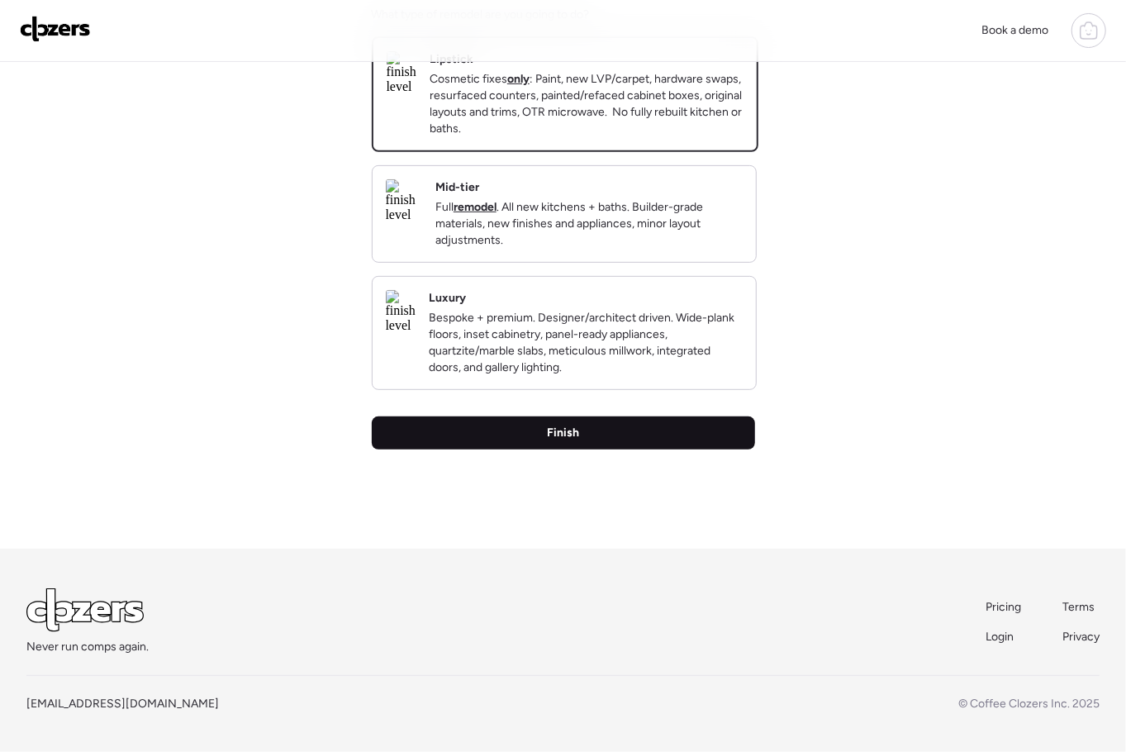
click at [640, 431] on div "Finish" at bounding box center [563, 433] width 383 height 33
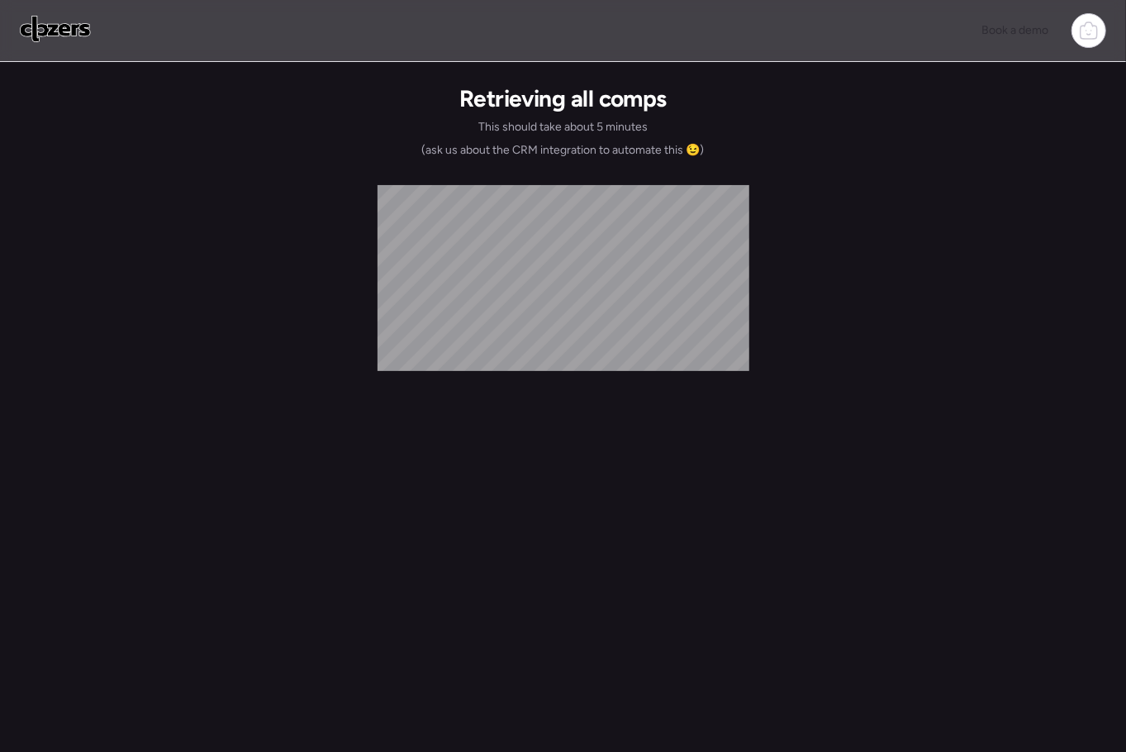
scroll to position [0, 0]
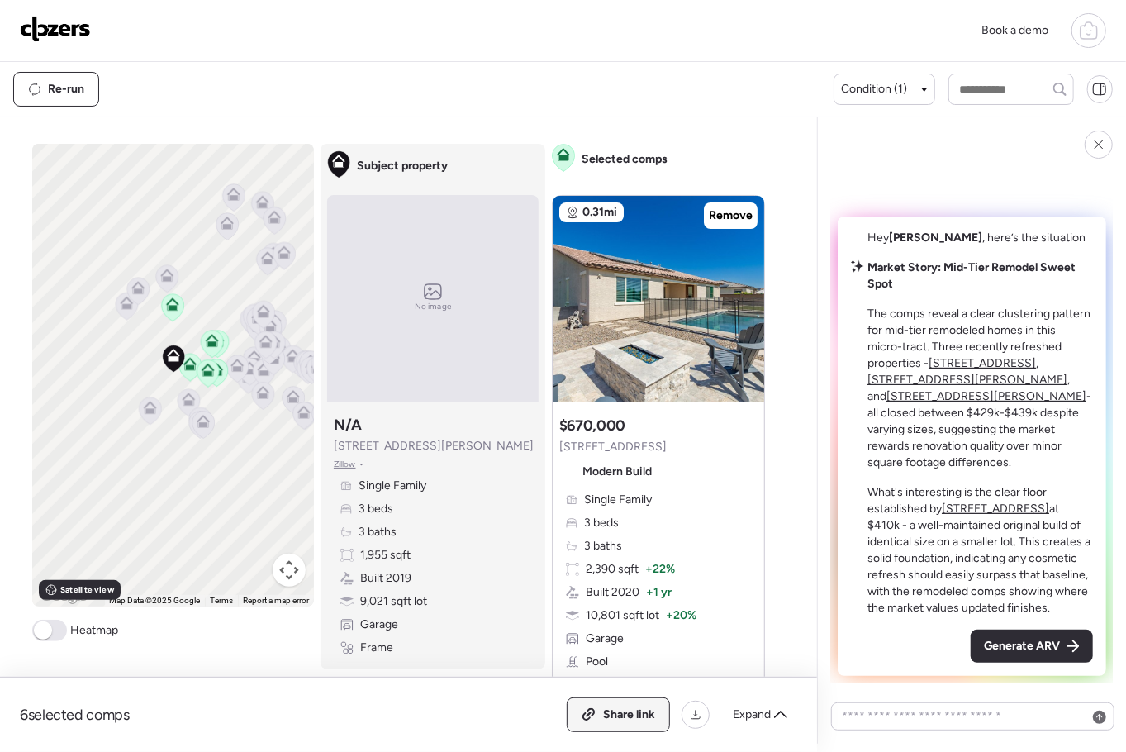
drag, startPoint x: 640, startPoint y: 716, endPoint x: 661, endPoint y: 712, distance: 21.7
click at [640, 716] on span "Share link" at bounding box center [629, 715] width 52 height 17
click at [993, 643] on span "Generate ARV" at bounding box center [1022, 646] width 76 height 17
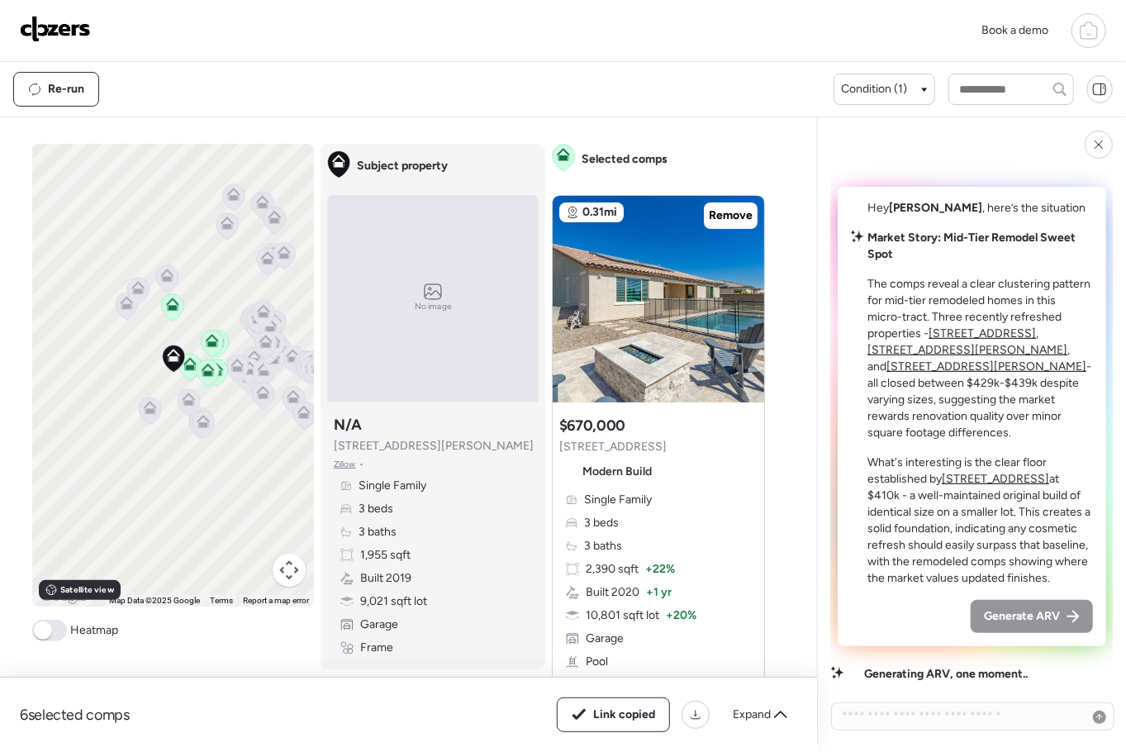
click at [664, 46] on div "Book a demo" at bounding box center [563, 30] width 1087 height 35
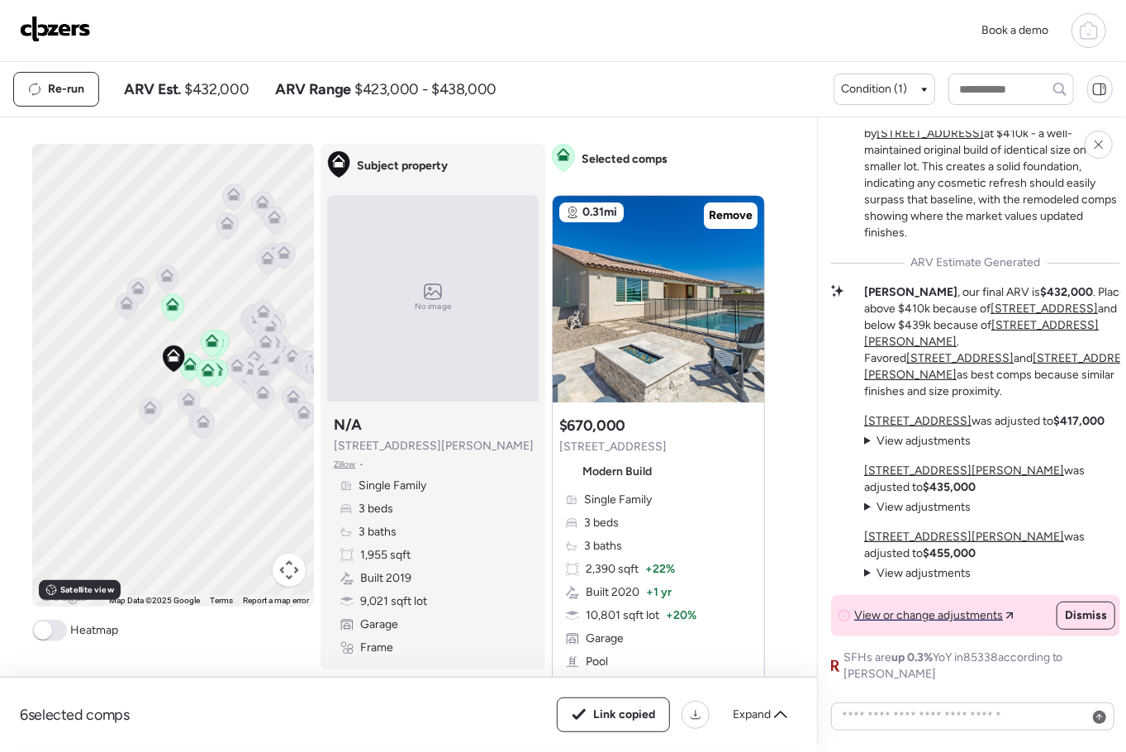
click at [189, 365] on icon at bounding box center [189, 367] width 11 height 5
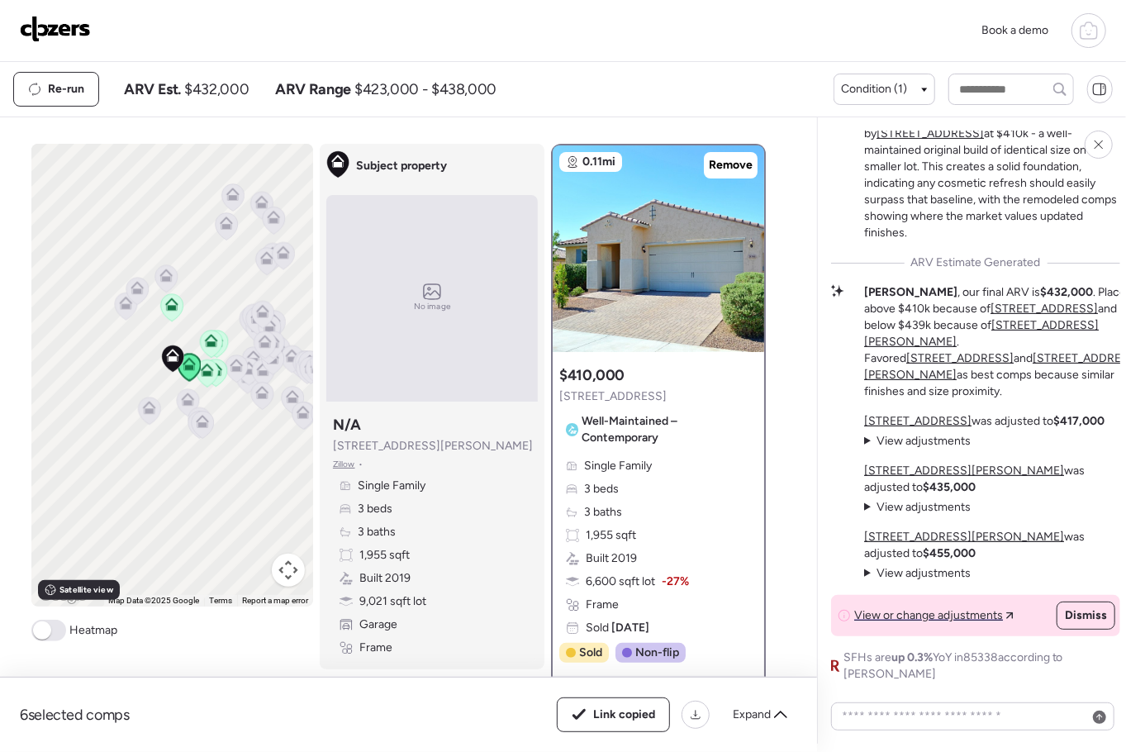
click at [172, 300] on icon at bounding box center [171, 304] width 13 height 13
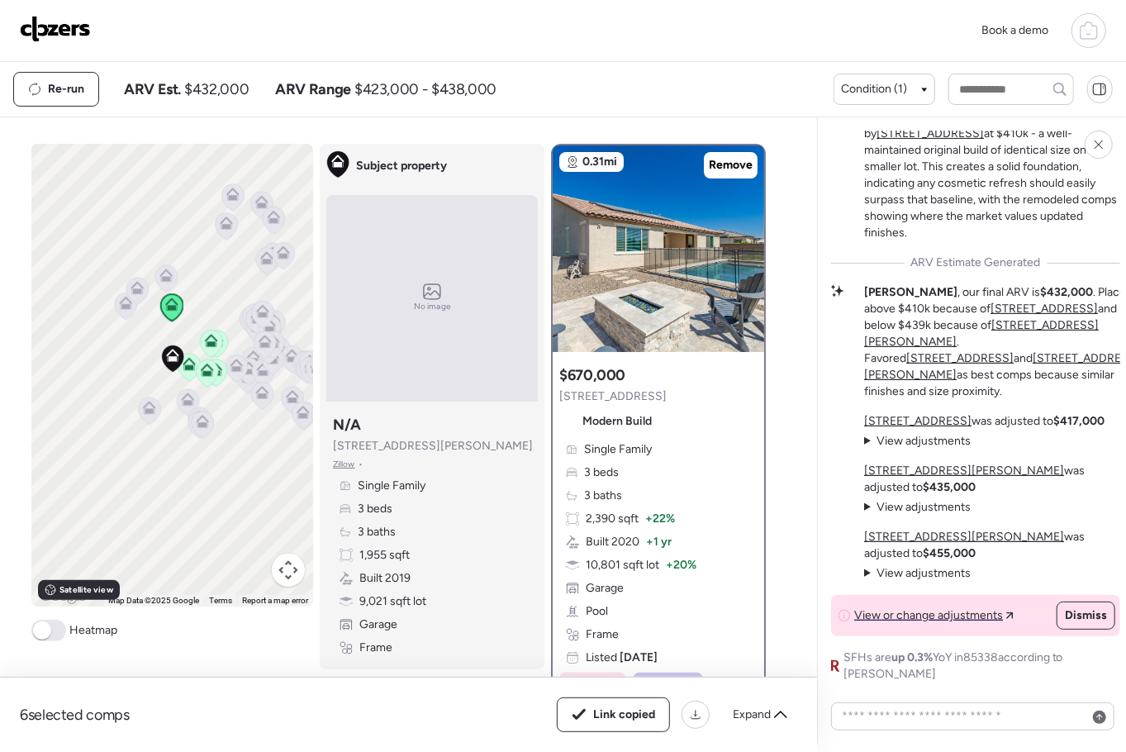
click at [212, 341] on icon at bounding box center [211, 343] width 11 height 5
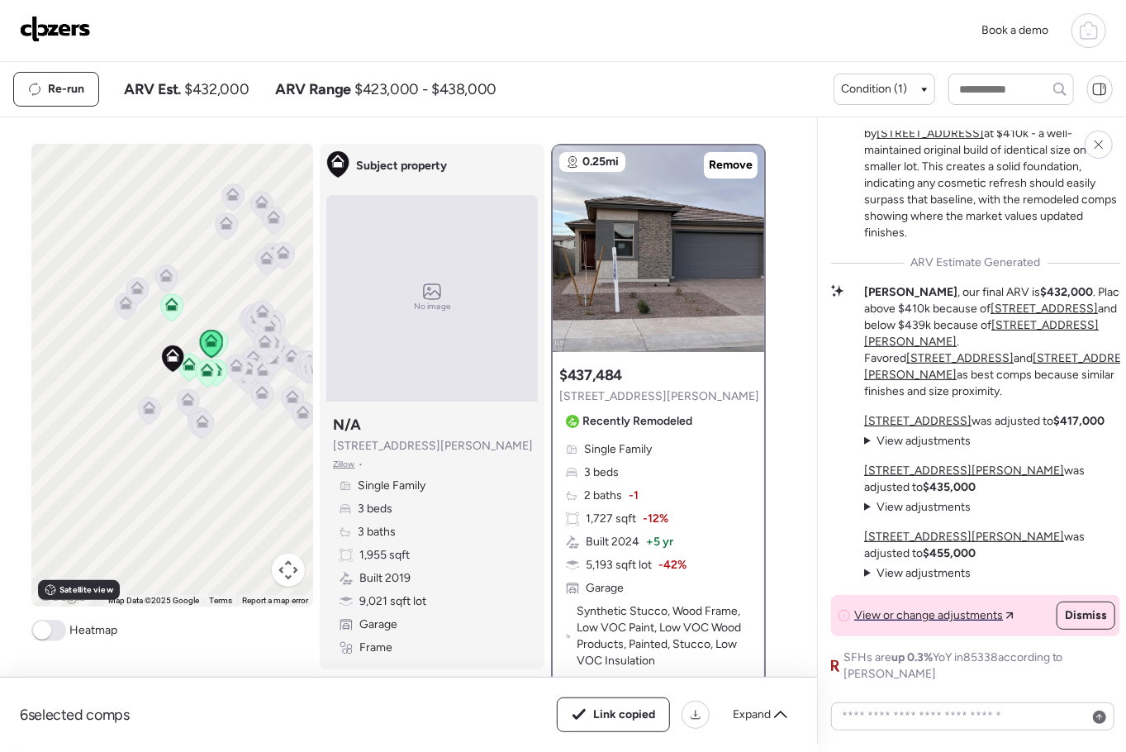
click at [187, 365] on icon at bounding box center [188, 367] width 11 height 5
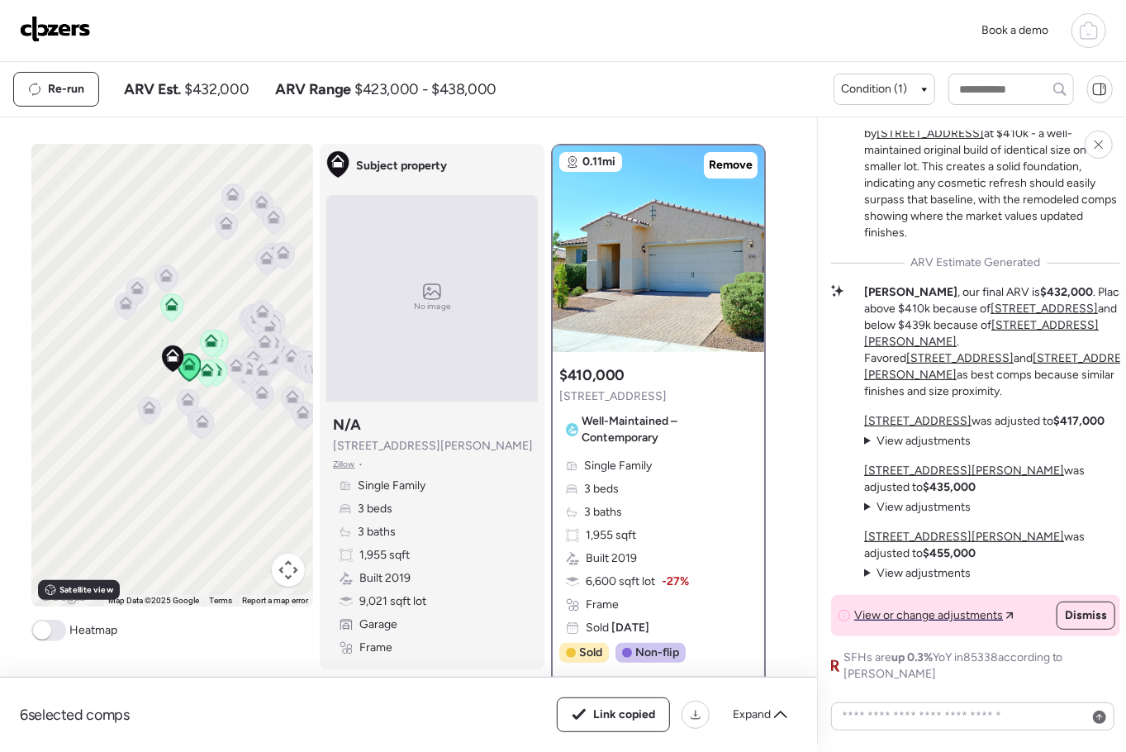
click at [204, 371] on icon at bounding box center [207, 373] width 11 height 5
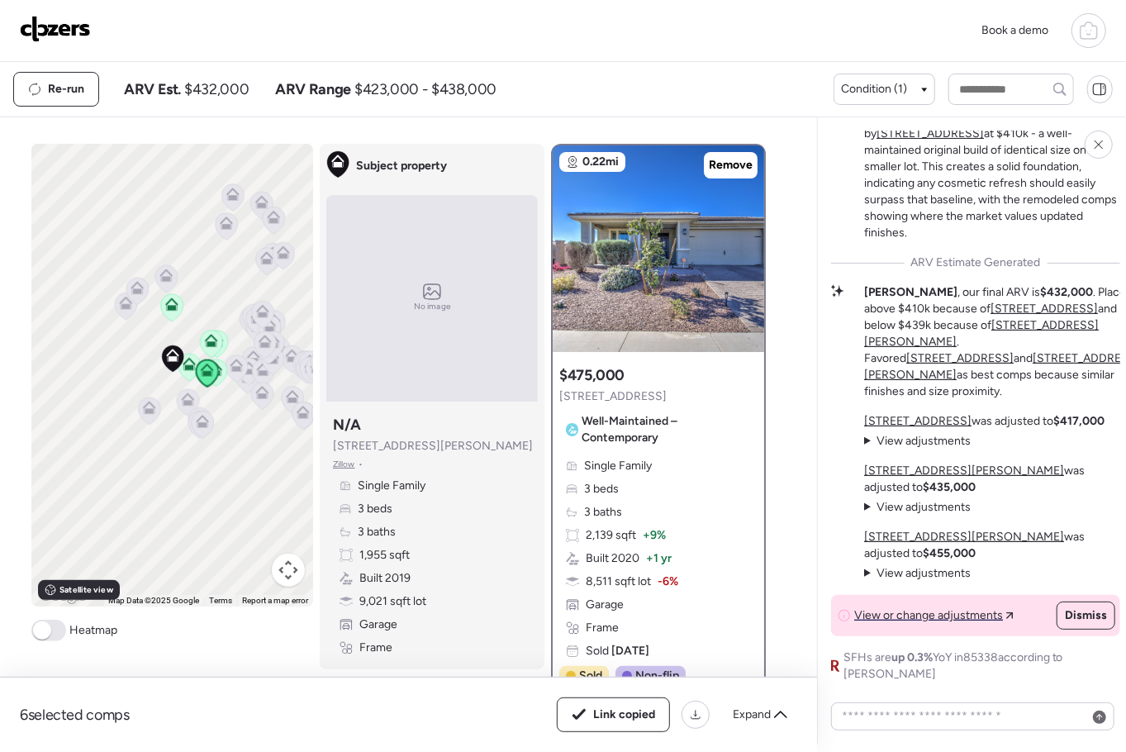
click at [190, 363] on icon at bounding box center [189, 364] width 13 height 13
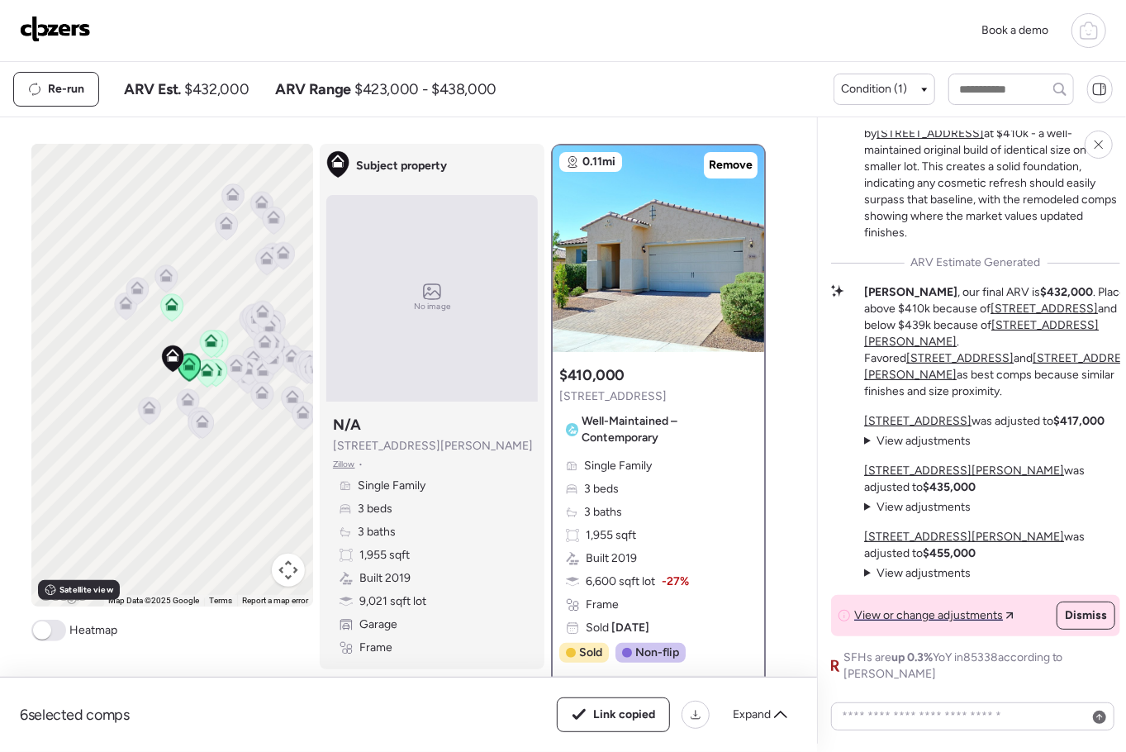
click at [206, 366] on icon at bounding box center [206, 370] width 13 height 13
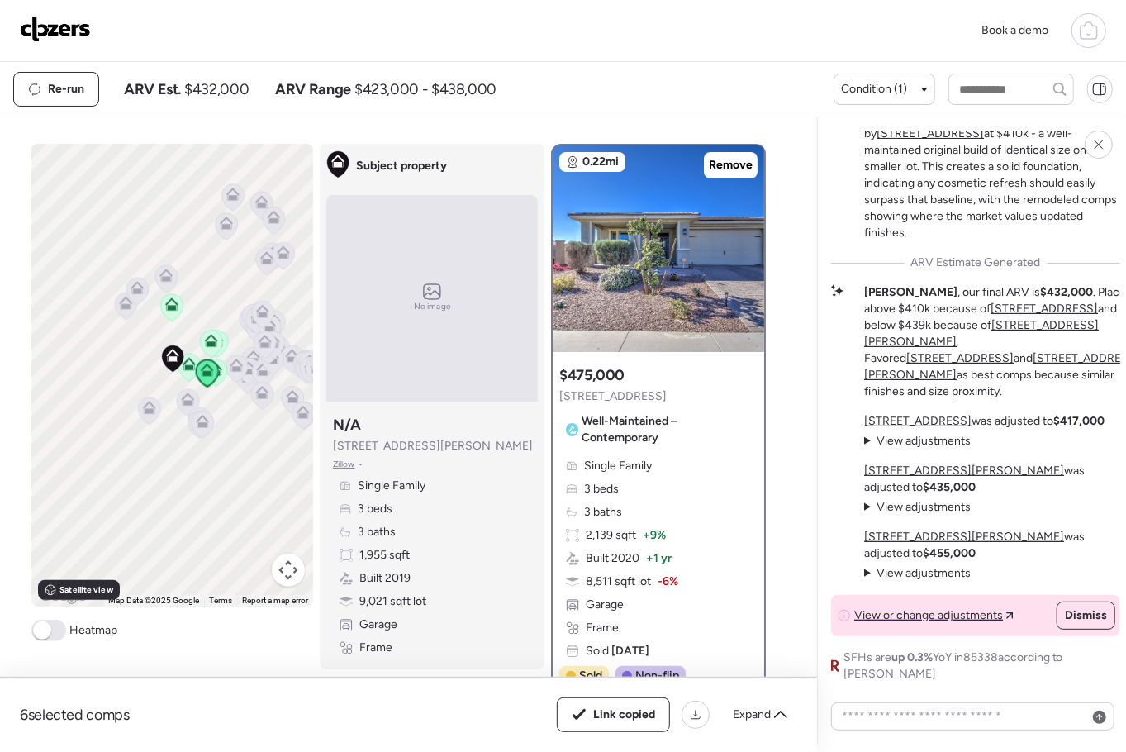
click at [45, 19] on img at bounding box center [55, 29] width 71 height 26
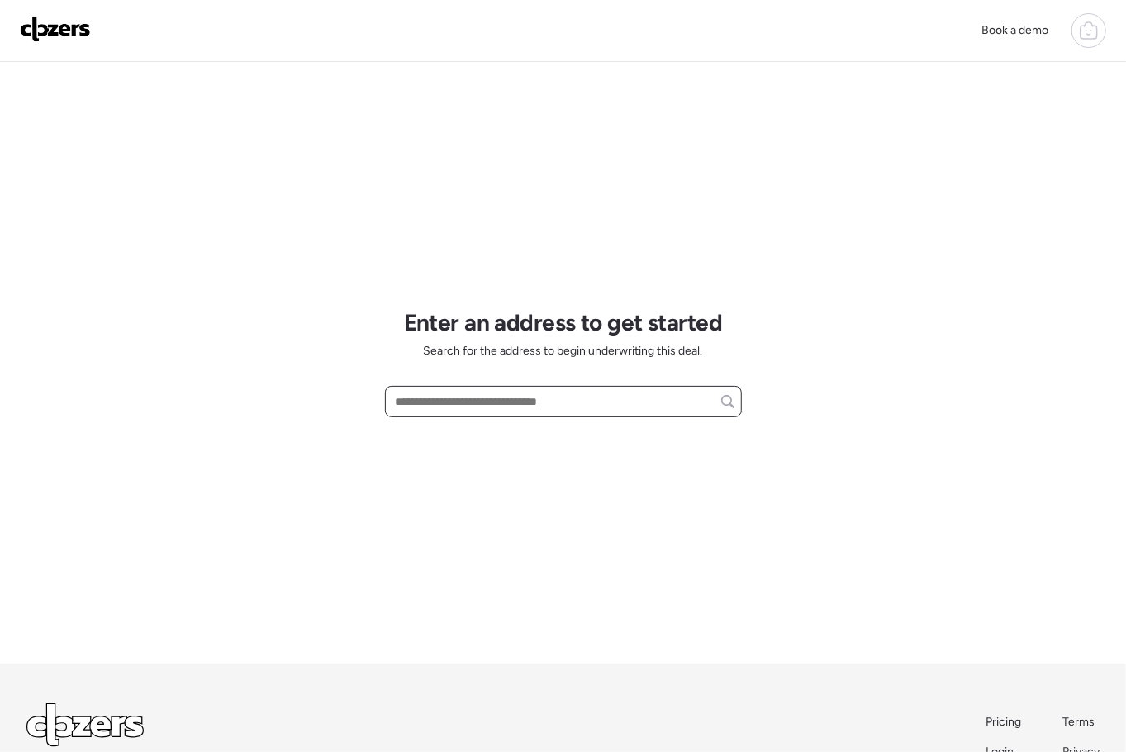
click at [418, 402] on input "text" at bounding box center [564, 401] width 342 height 23
paste input "**********"
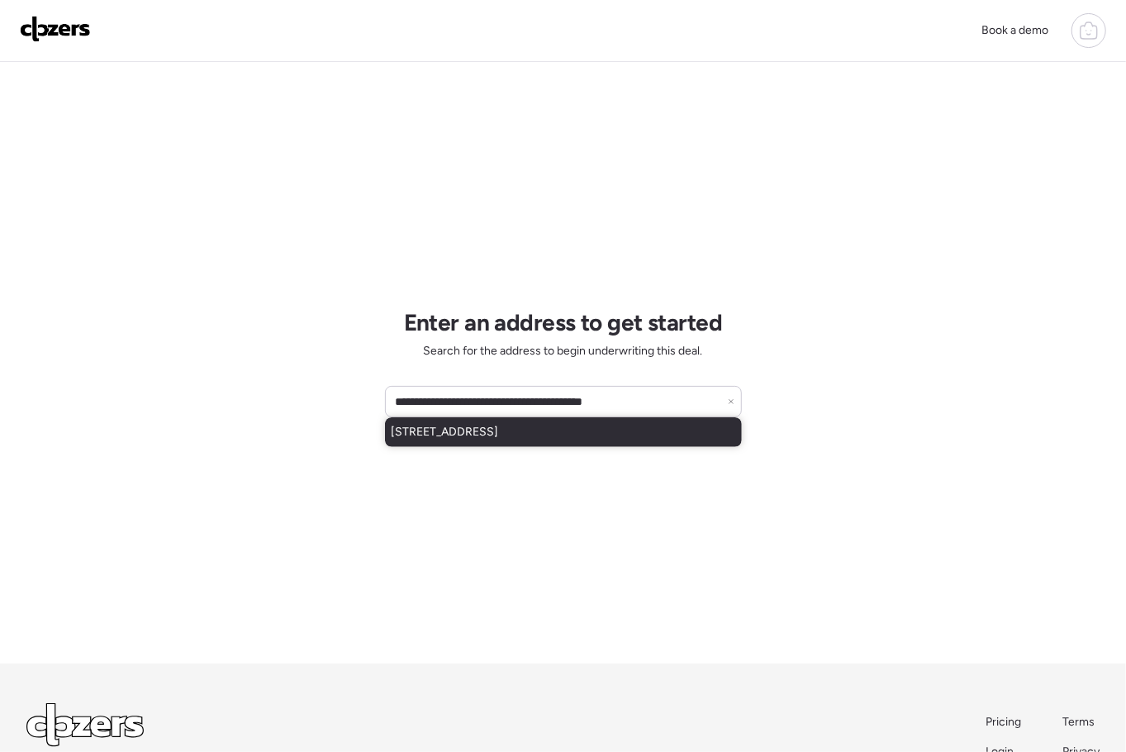
click at [499, 439] on span "3573 W Whispering Wind Dr, Glendale, AZ, 85310" at bounding box center [445, 432] width 107 height 17
type input "**********"
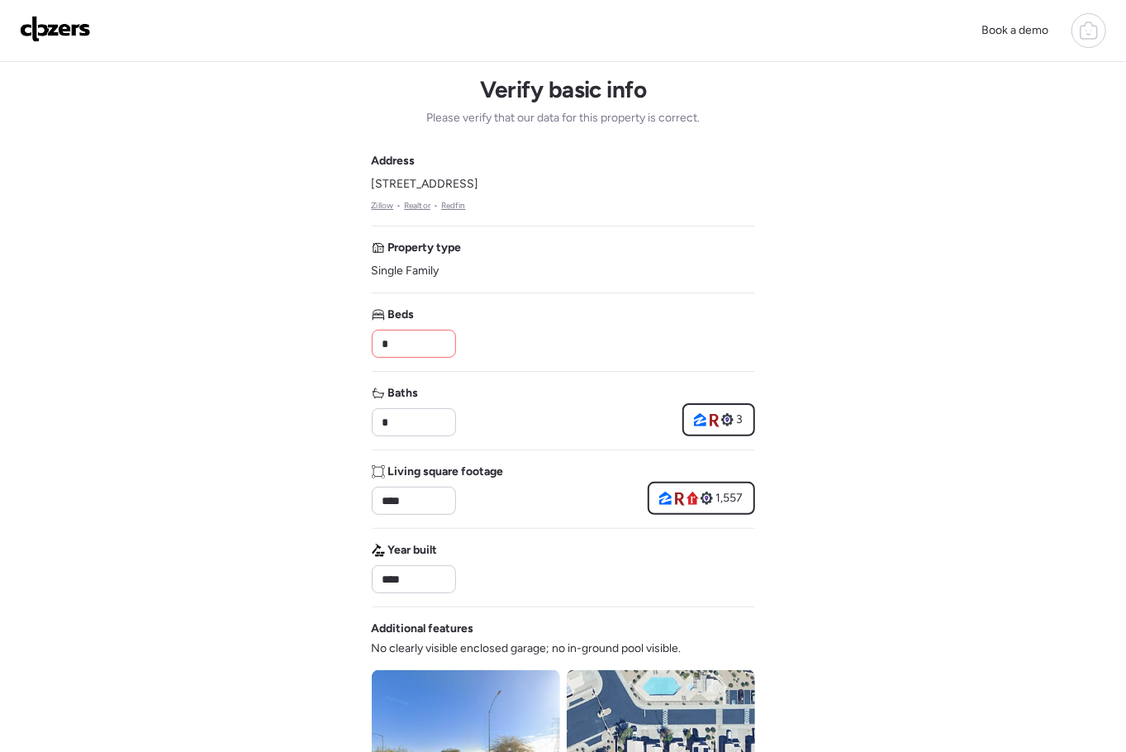
drag, startPoint x: 401, startPoint y: 342, endPoint x: 326, endPoint y: 340, distance: 74.4
click at [326, 340] on div "Book a demo Verify basic info Please verify that our data for this property is …" at bounding box center [563, 699] width 1126 height 1398
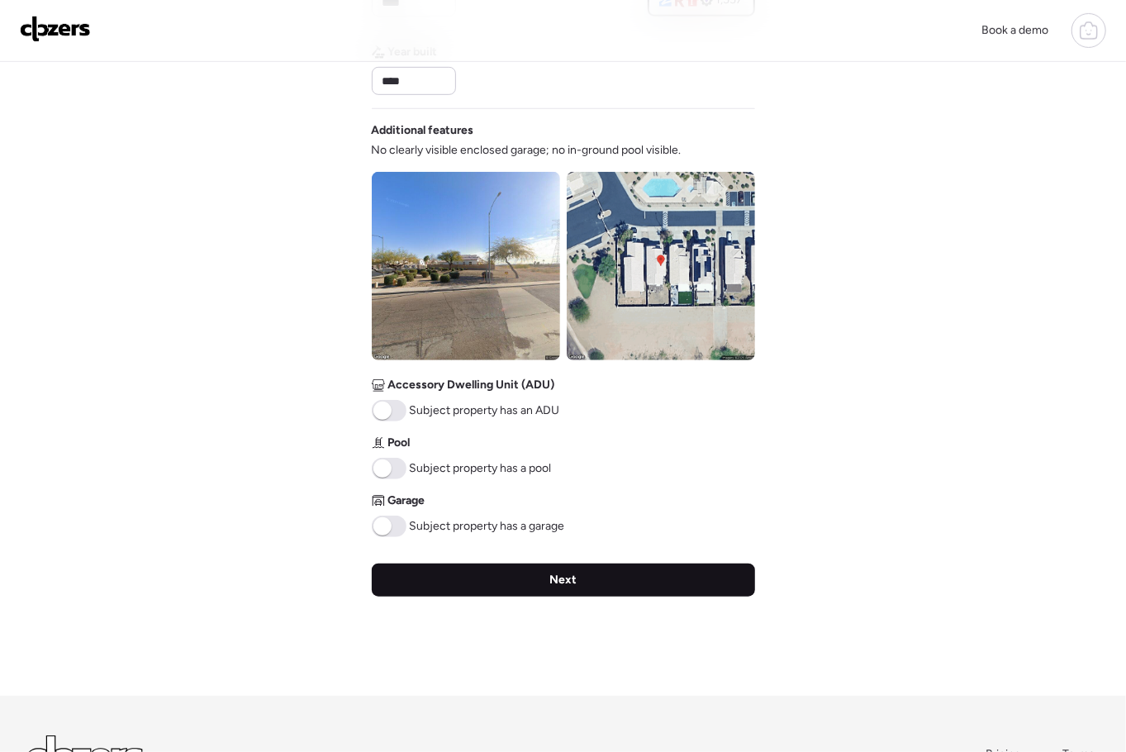
type input "*"
click at [589, 584] on div "Next" at bounding box center [563, 580] width 383 height 33
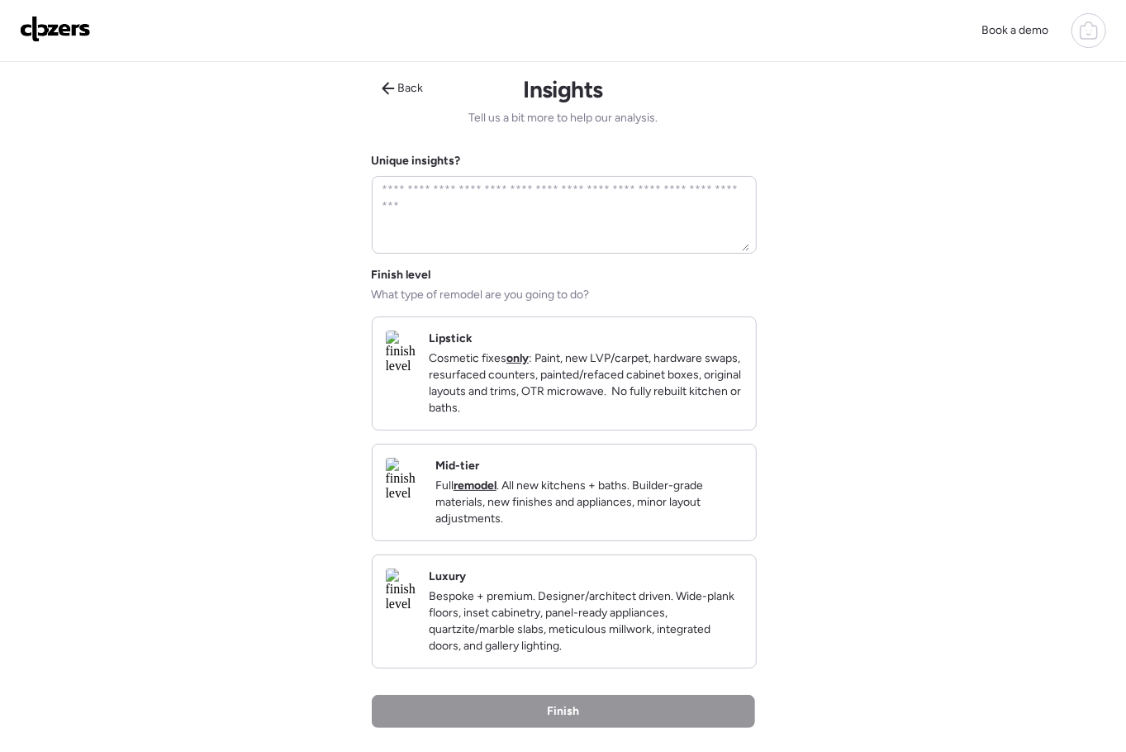
click at [586, 383] on p "Cosmetic fixes only : Paint, new LVP/carpet, hardware swaps, resurfaced counter…" at bounding box center [586, 383] width 314 height 66
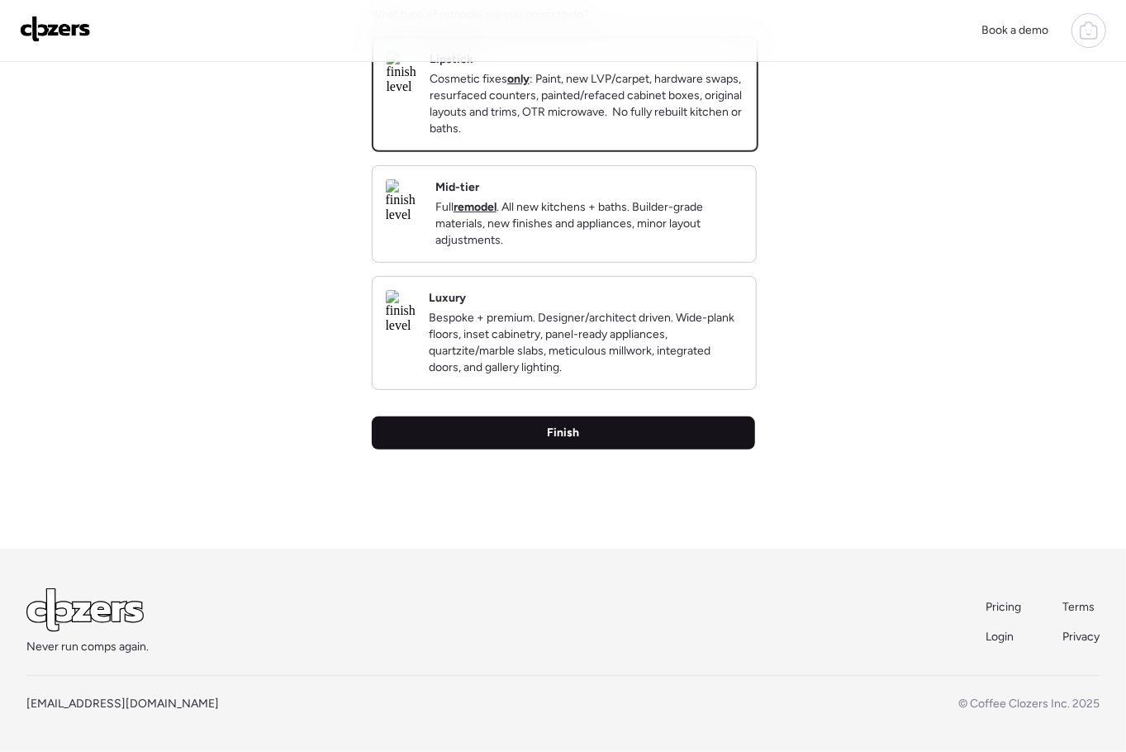
click at [604, 425] on div "Finish" at bounding box center [563, 433] width 383 height 33
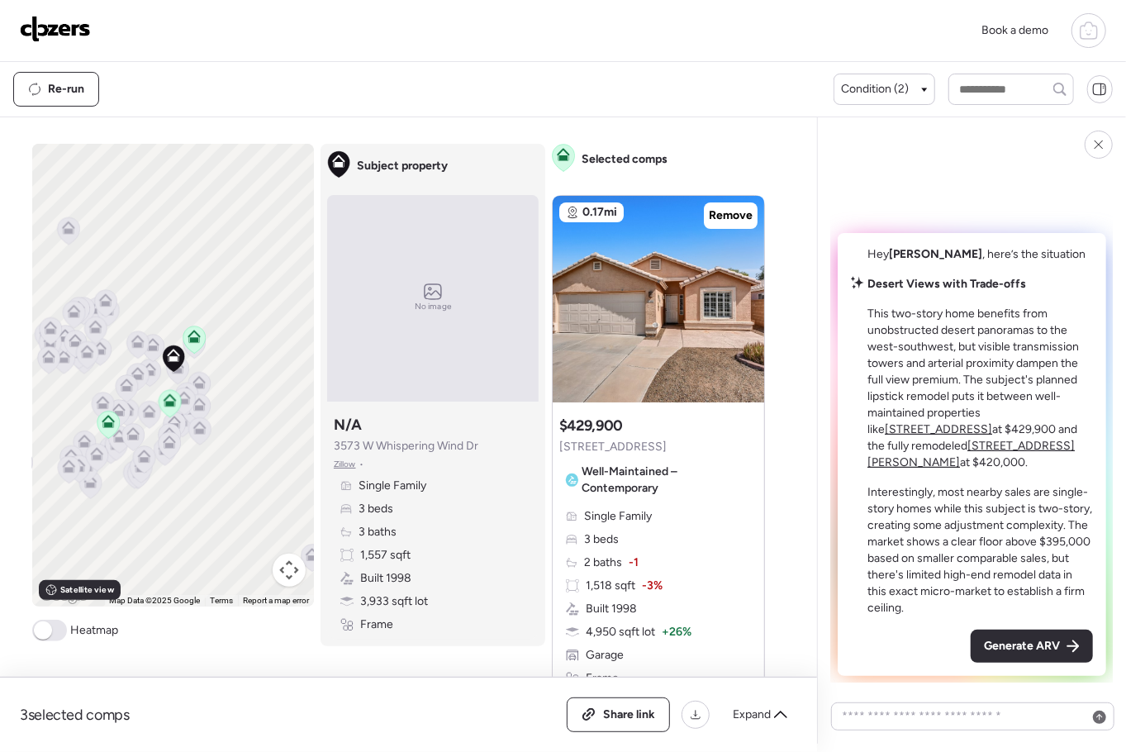
click at [1065, 640] on div "Generate ARV" at bounding box center [1032, 646] width 122 height 33
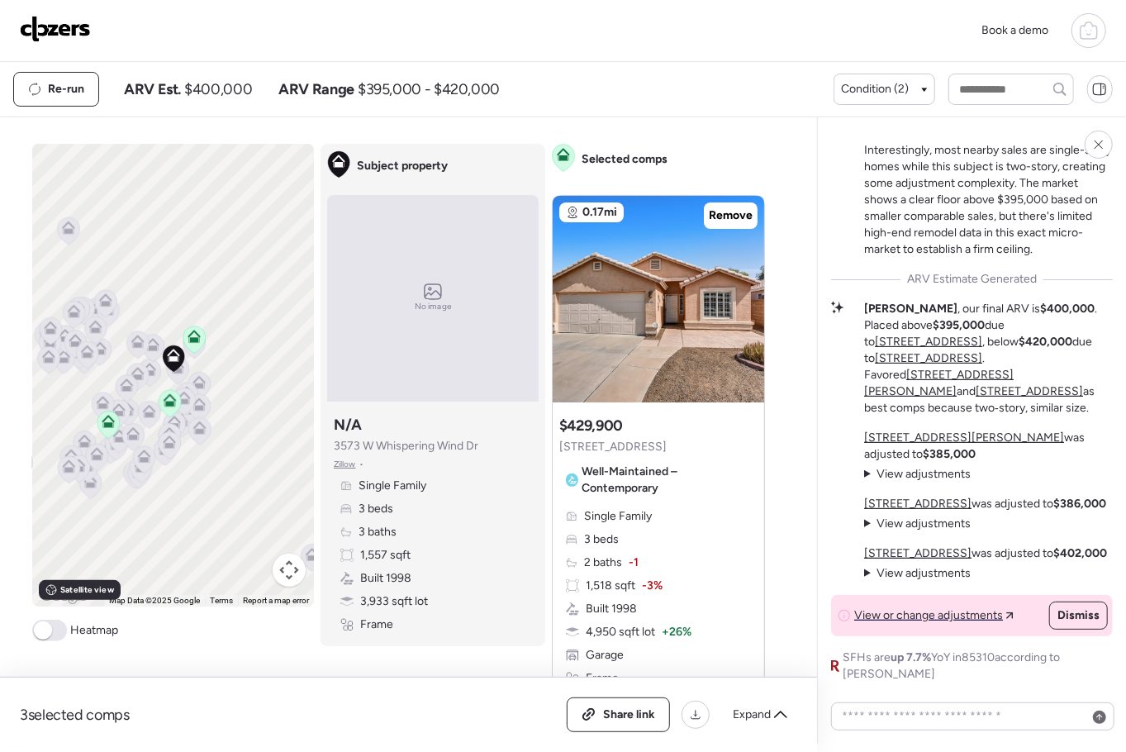
click at [37, 27] on img at bounding box center [55, 29] width 71 height 26
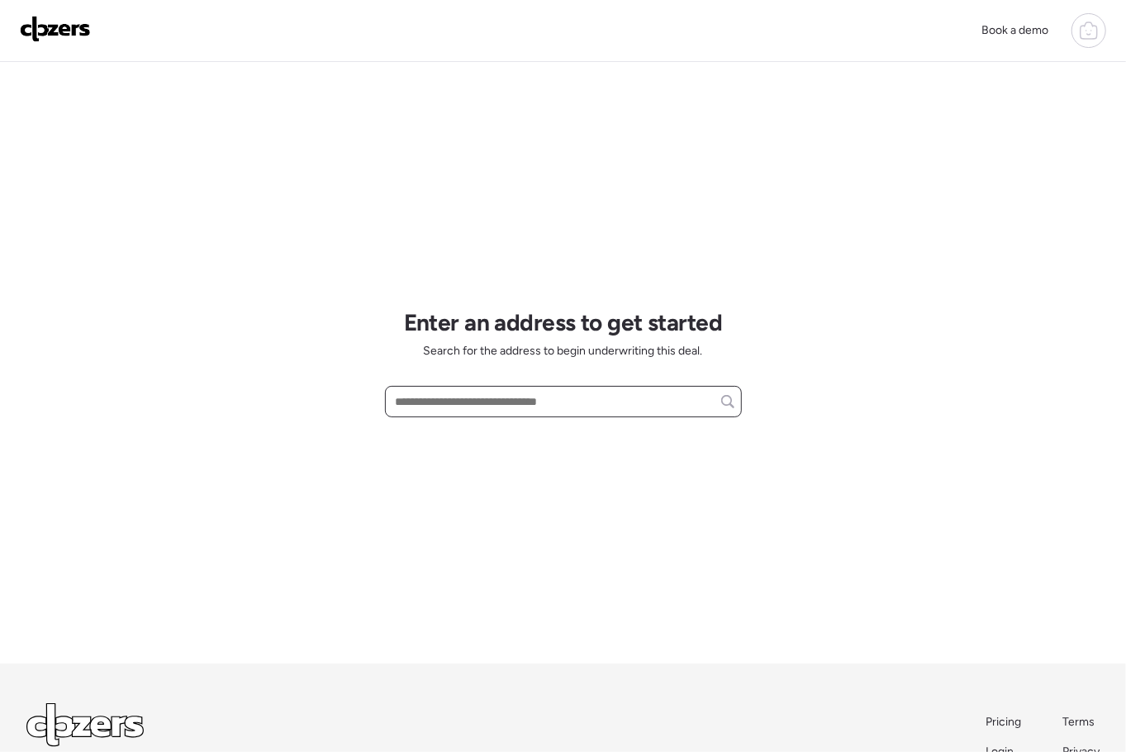
click at [417, 400] on input "text" at bounding box center [564, 401] width 342 height 23
paste input "**********"
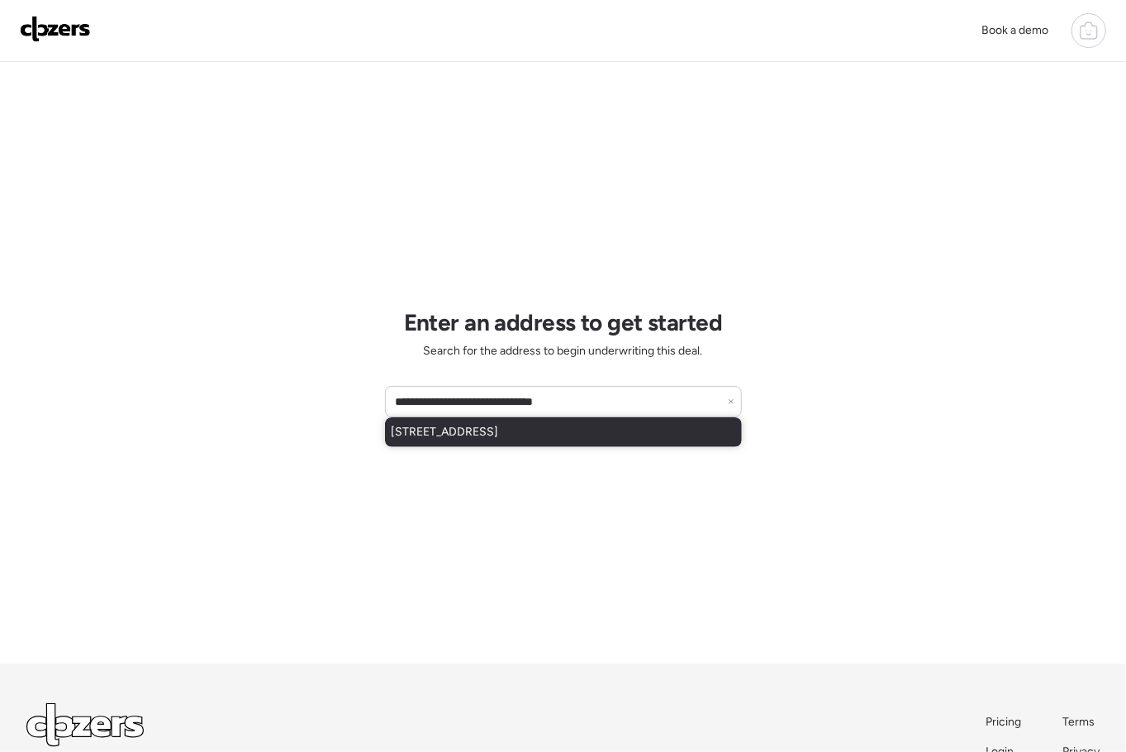
click at [526, 441] on div "[STREET_ADDRESS]" at bounding box center [563, 432] width 357 height 30
type input "**********"
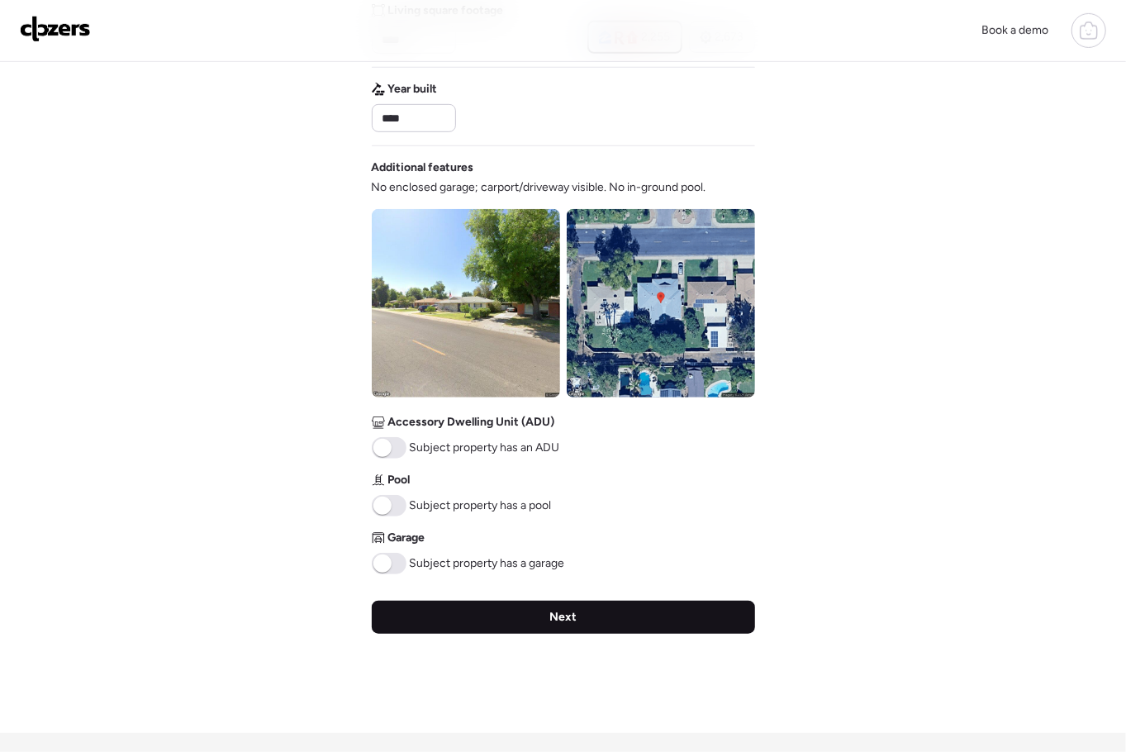
click at [547, 627] on div "Next" at bounding box center [563, 617] width 383 height 33
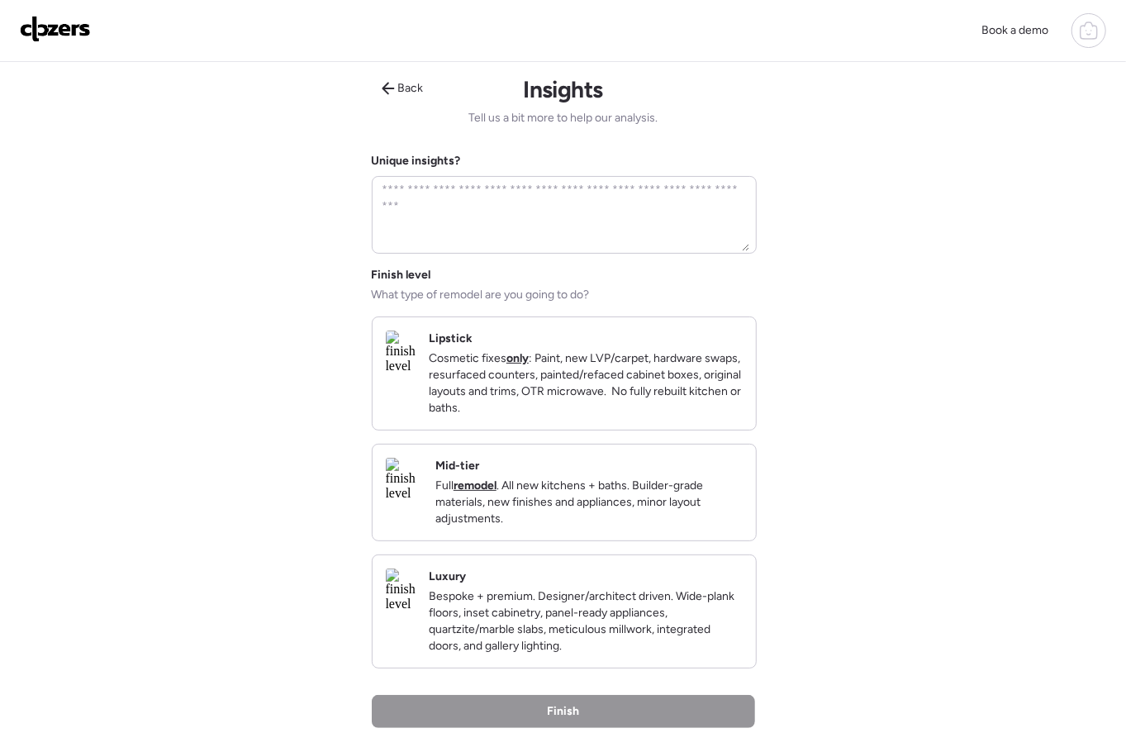
drag, startPoint x: 608, startPoint y: 380, endPoint x: 596, endPoint y: 431, distance: 52.7
click at [607, 380] on p "Cosmetic fixes only : Paint, new LVP/carpet, hardware swaps, resurfaced counter…" at bounding box center [586, 383] width 314 height 66
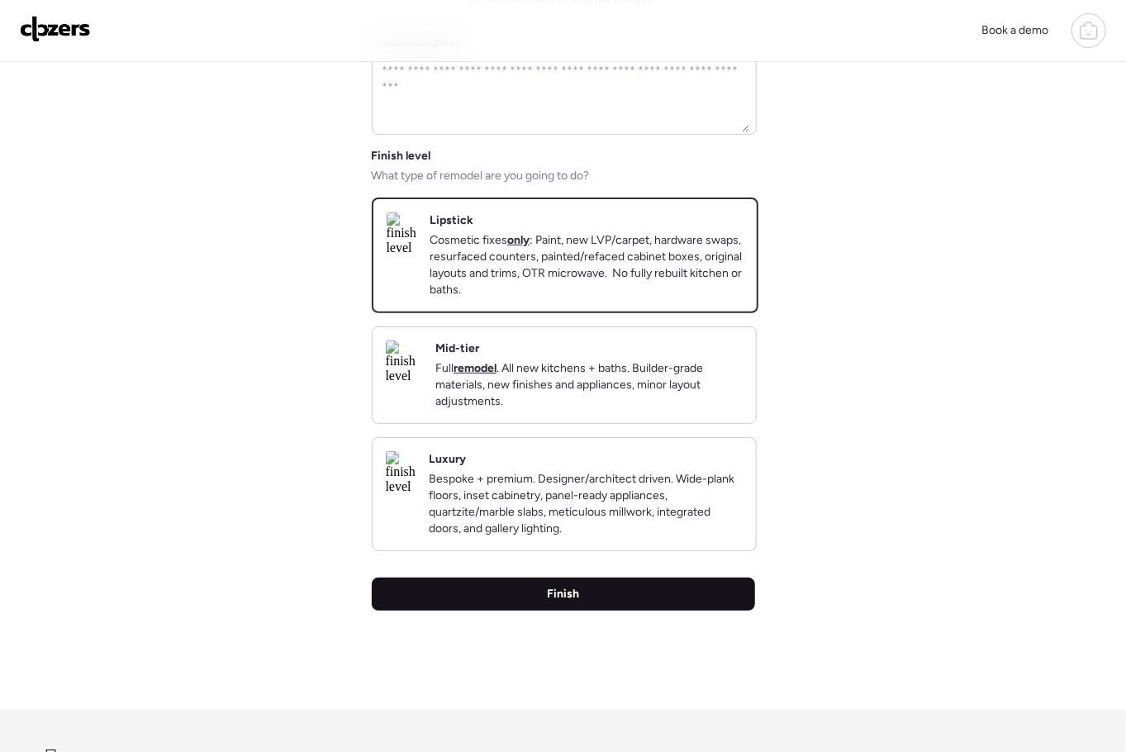
click at [576, 602] on span "Finish" at bounding box center [563, 594] width 32 height 17
